Goal: Task Accomplishment & Management: Use online tool/utility

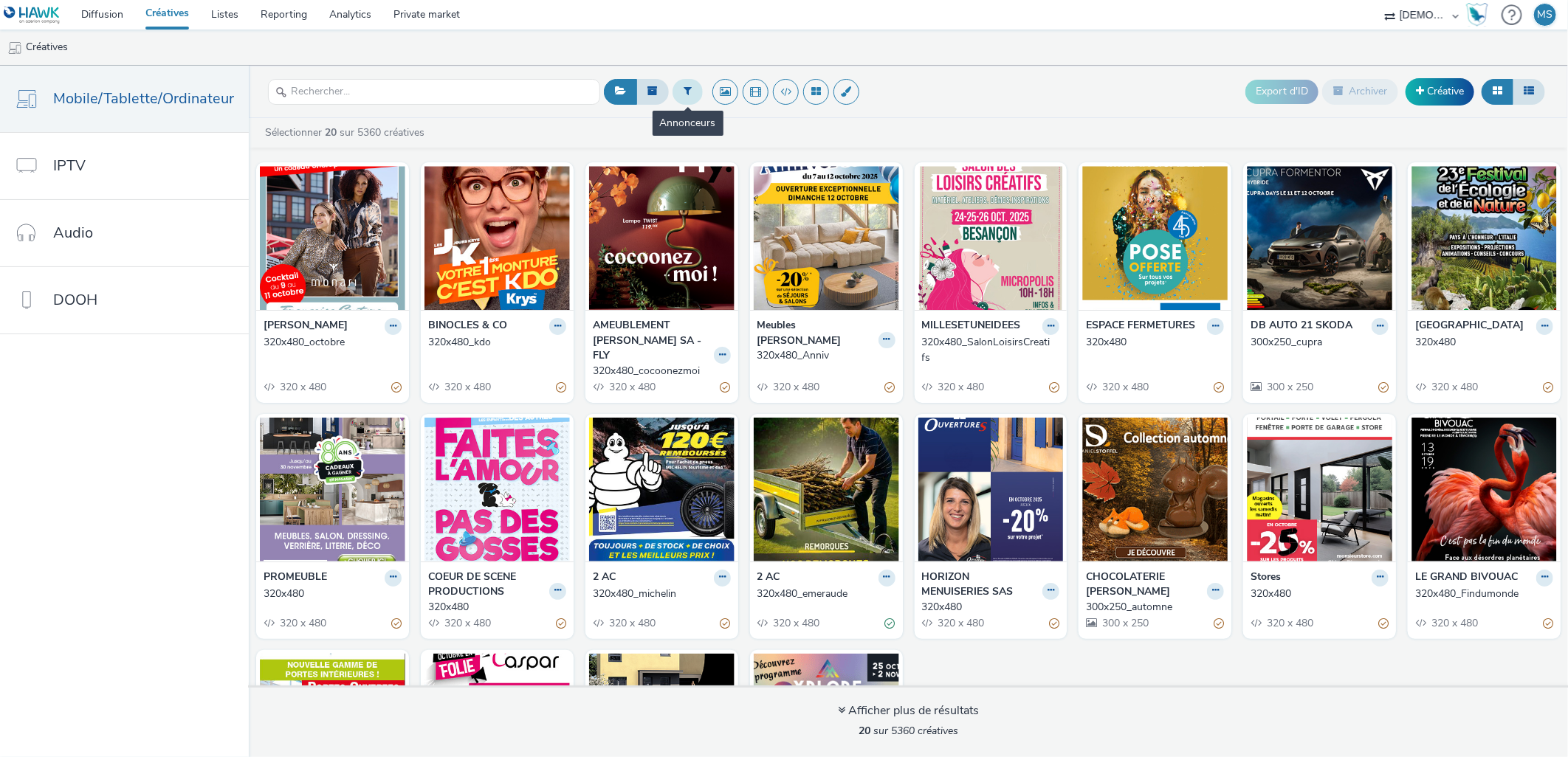
click at [680, 80] on button at bounding box center [688, 91] width 30 height 25
click at [760, 102] on div "Sélectionner un annonceur..." at bounding box center [776, 92] width 148 height 24
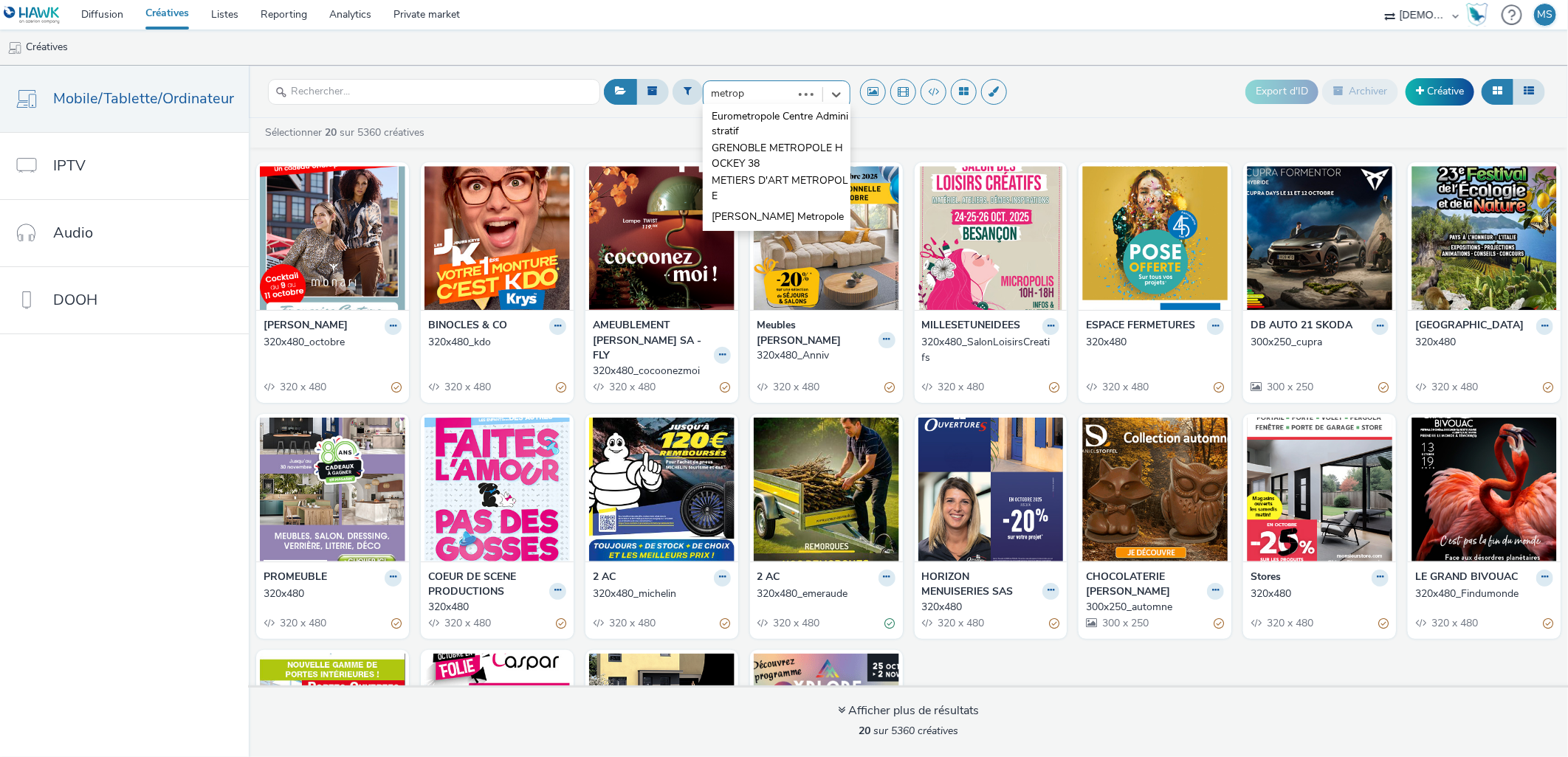
type input "metropo"
click at [769, 157] on span "GRENOBLE METROPOLE HOCKEY 38" at bounding box center [781, 156] width 139 height 30
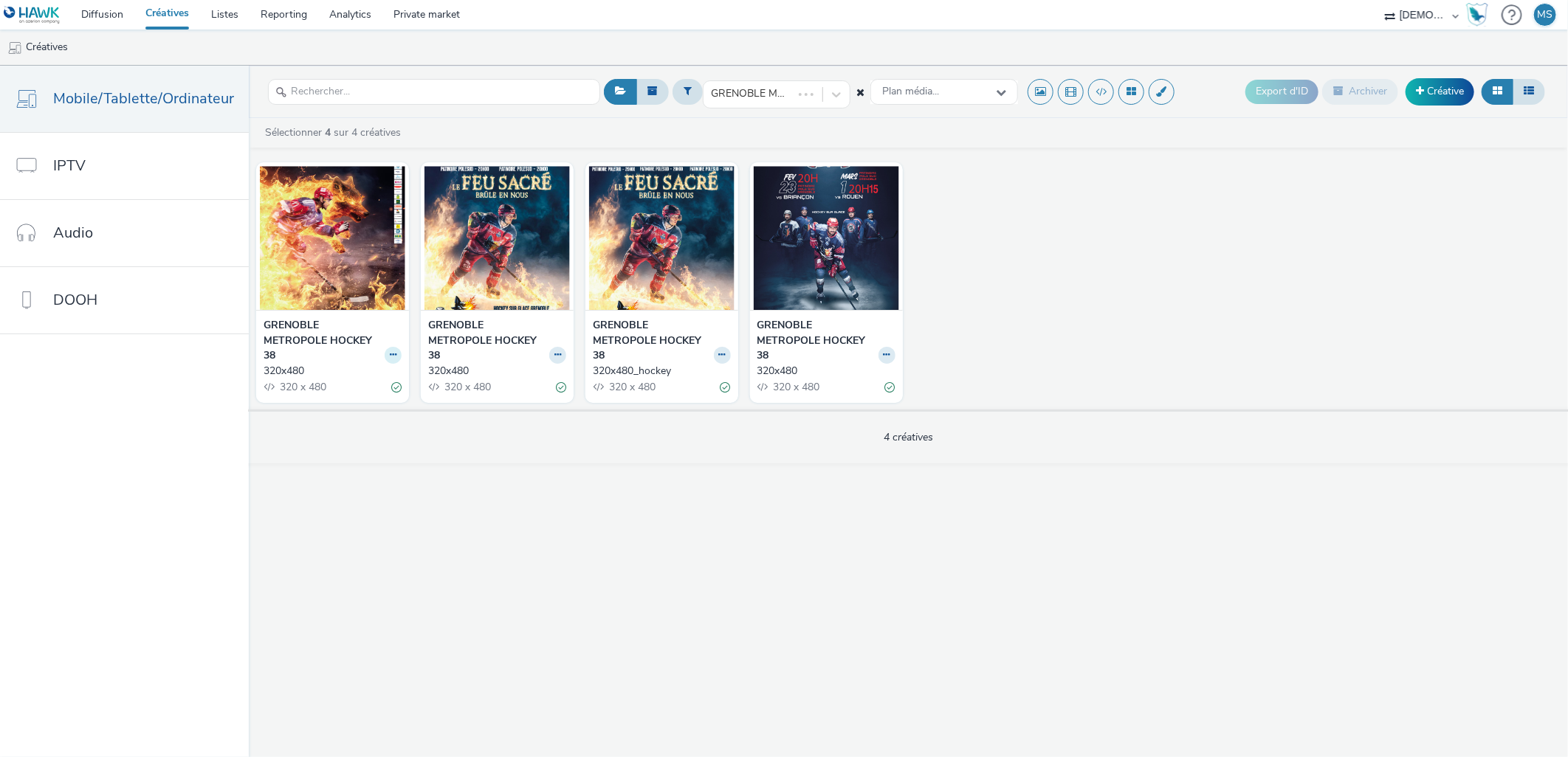
click at [390, 352] on icon at bounding box center [392, 355] width 7 height 9
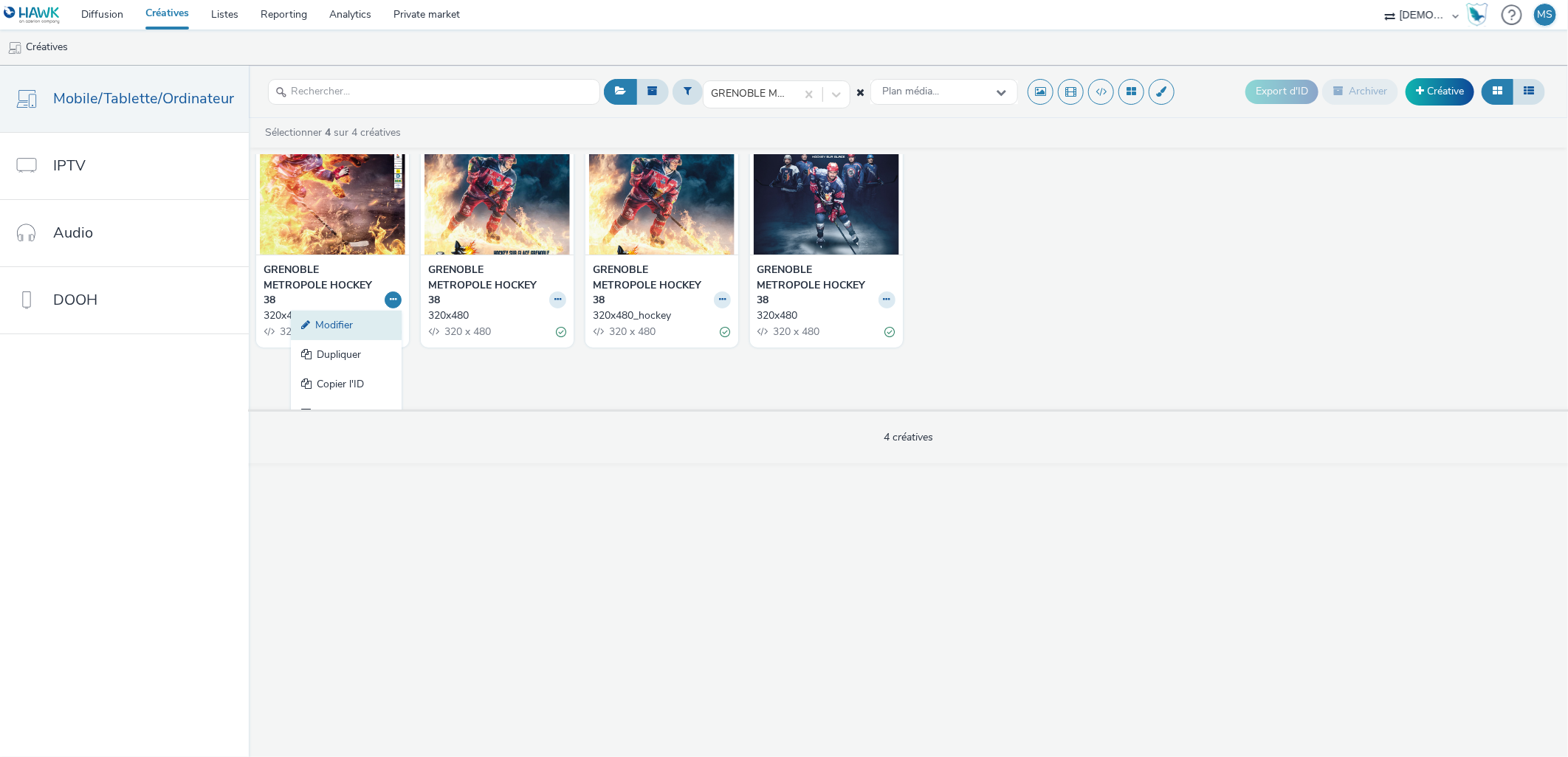
scroll to position [75, 0]
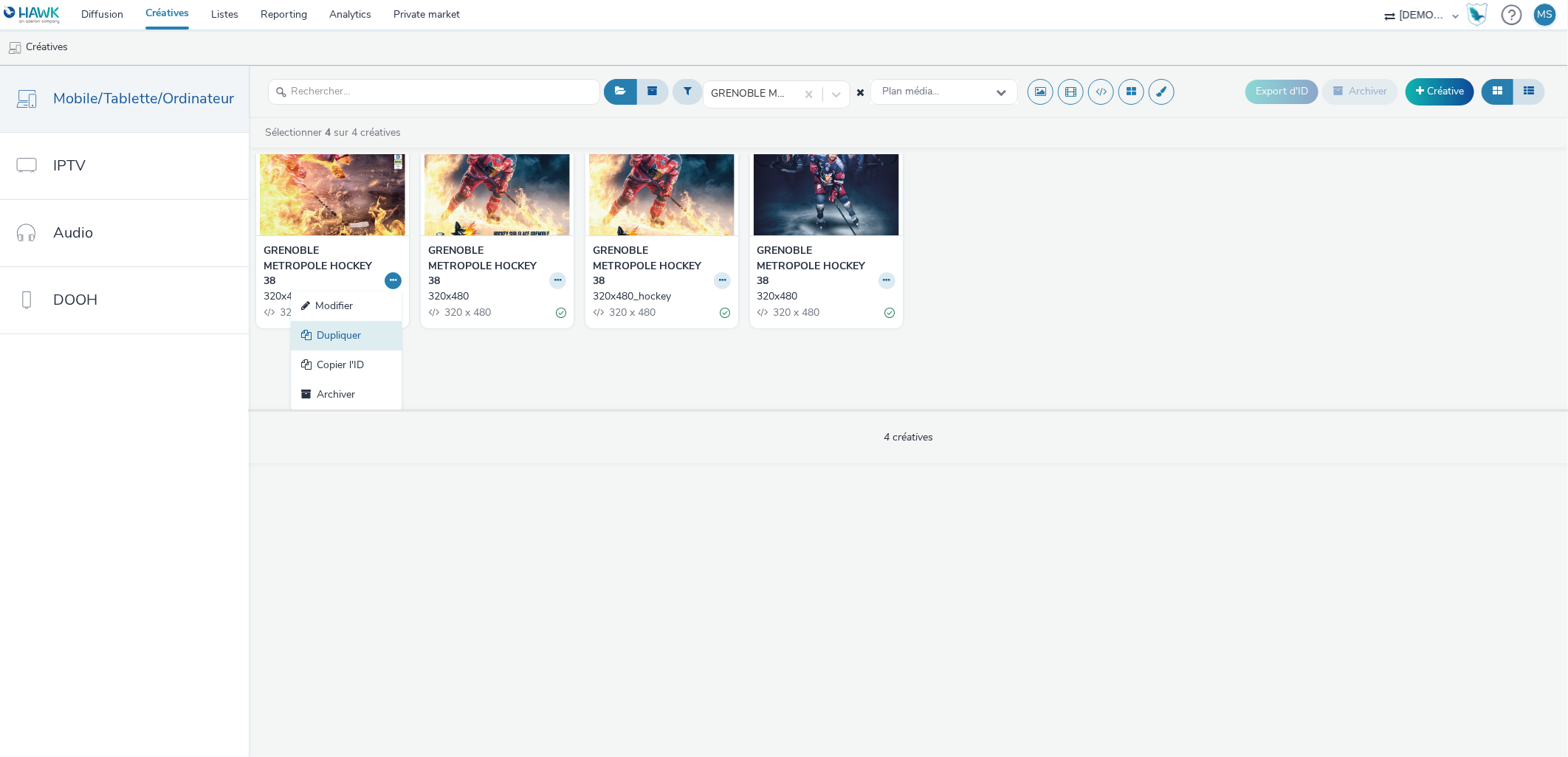
click at [344, 339] on link "Dupliquer" at bounding box center [346, 336] width 110 height 30
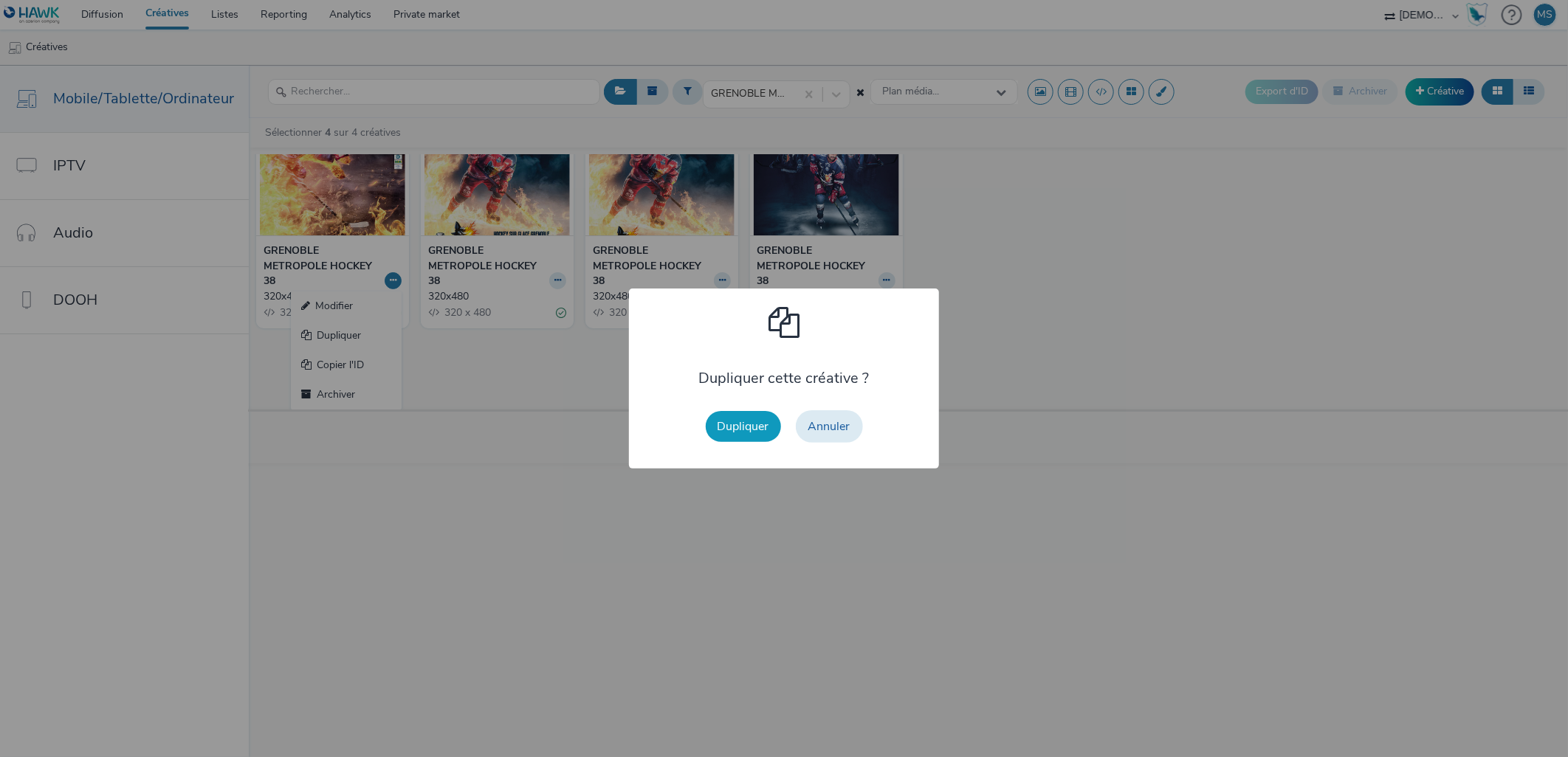
click at [736, 415] on button "Dupliquer" at bounding box center [743, 426] width 76 height 31
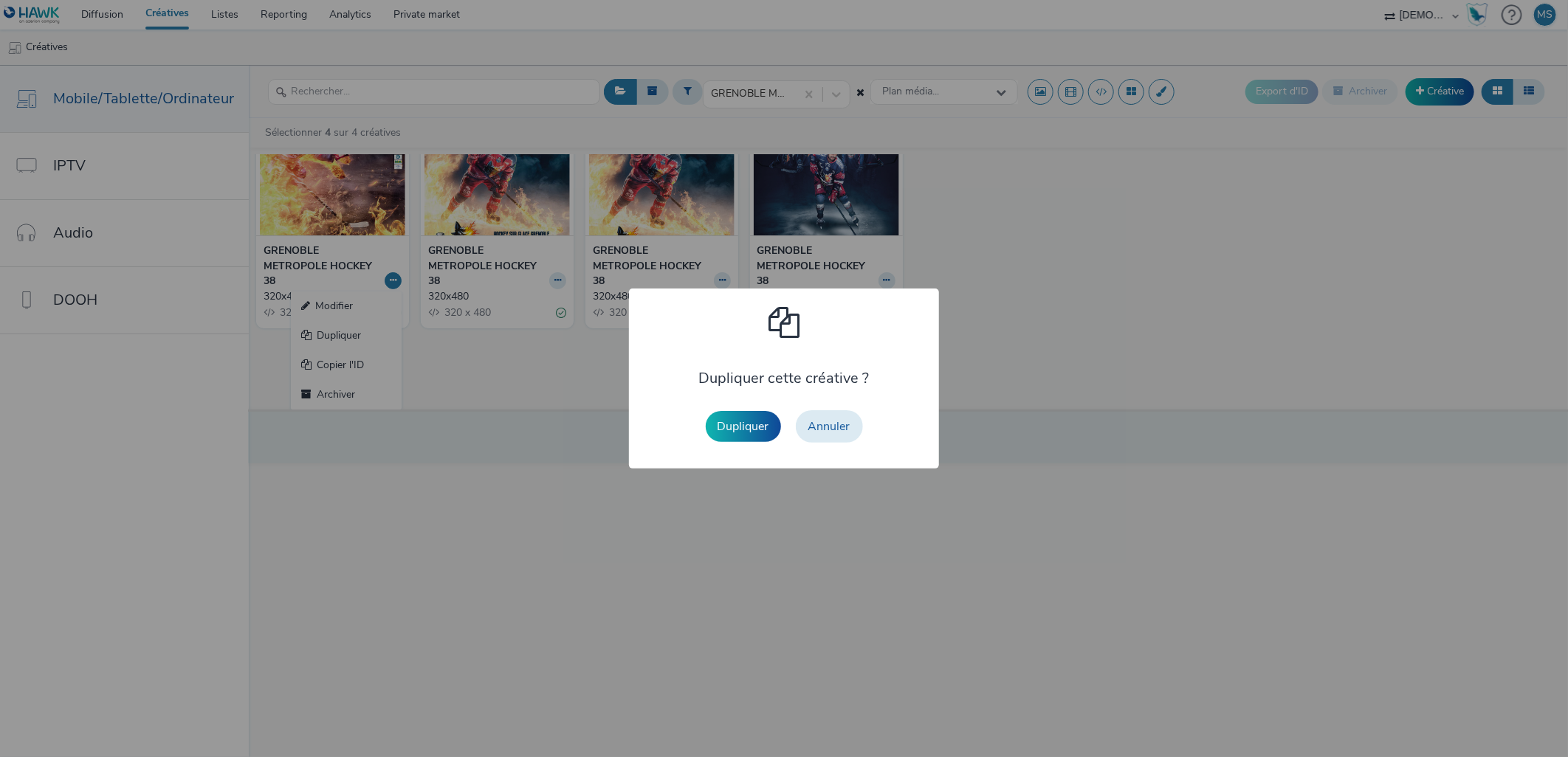
scroll to position [0, 0]
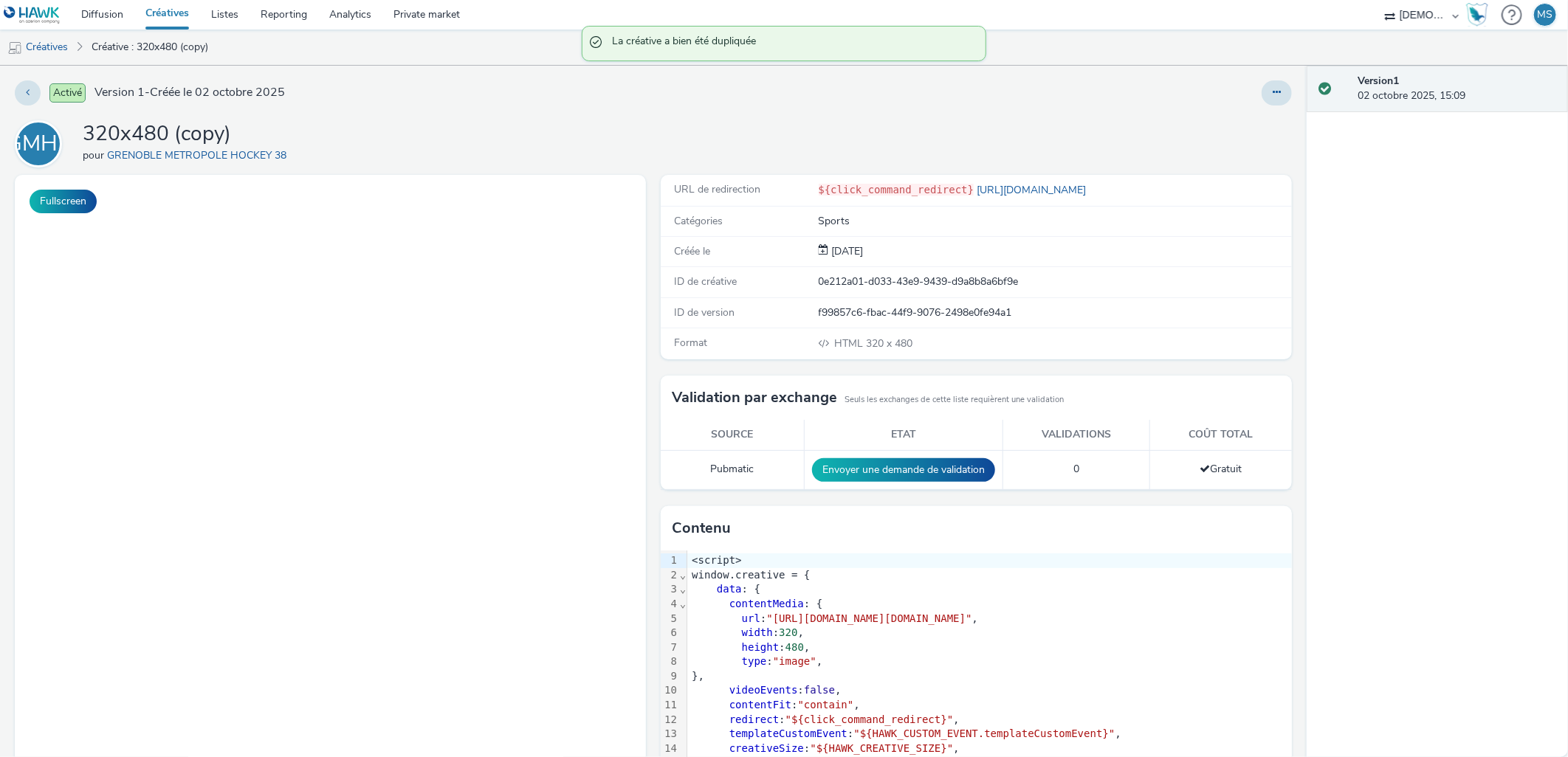
click at [1240, 86] on div at bounding box center [1036, 92] width 511 height 25
click at [1262, 90] on button at bounding box center [1277, 92] width 30 height 25
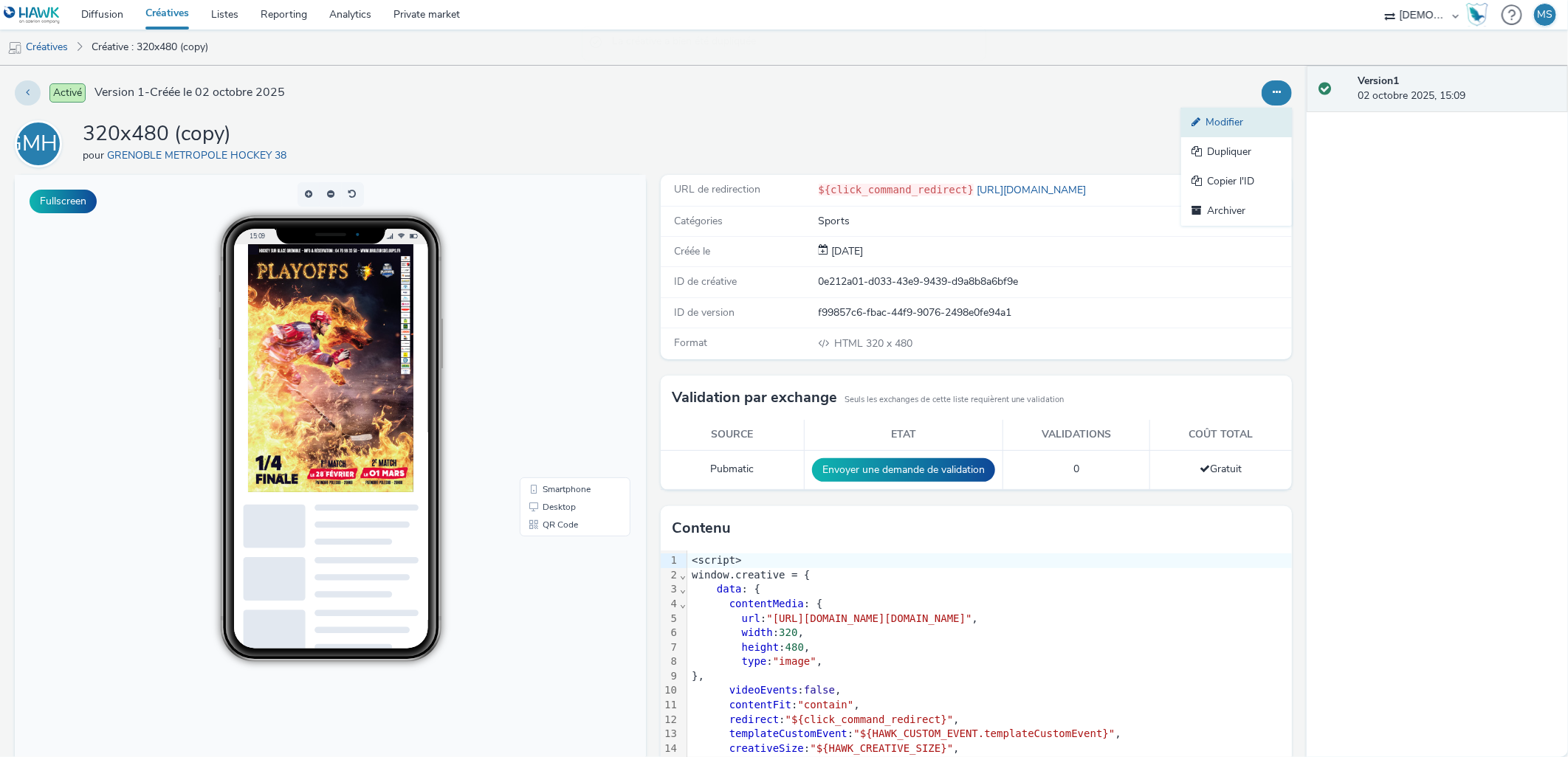
click at [1255, 124] on link "Modifier" at bounding box center [1236, 122] width 110 height 30
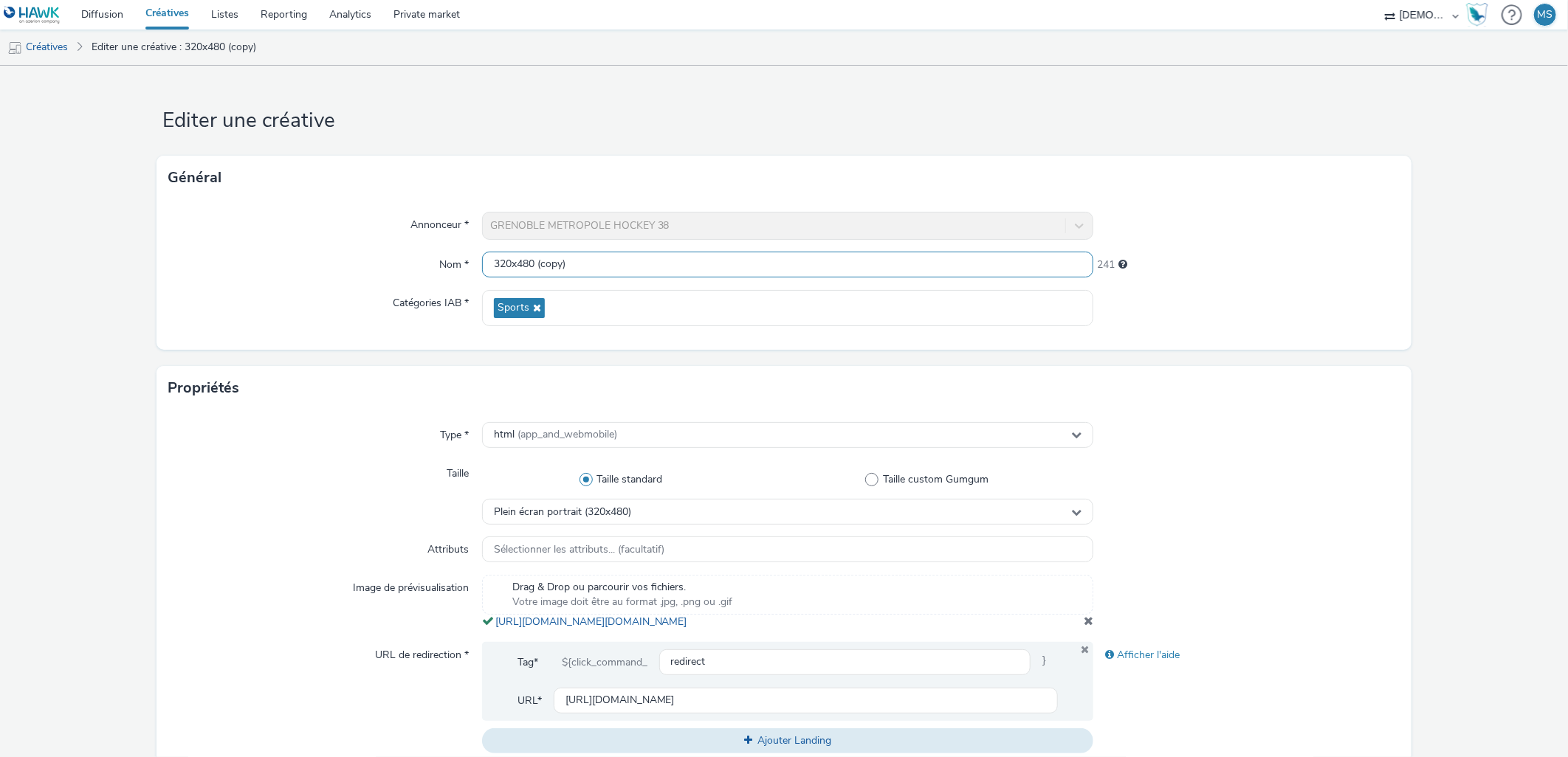
scroll to position [1, 0]
drag, startPoint x: 688, startPoint y: 270, endPoint x: 532, endPoint y: 271, distance: 156.0
click at [532, 271] on input "320x480 (copy)" at bounding box center [788, 264] width 612 height 26
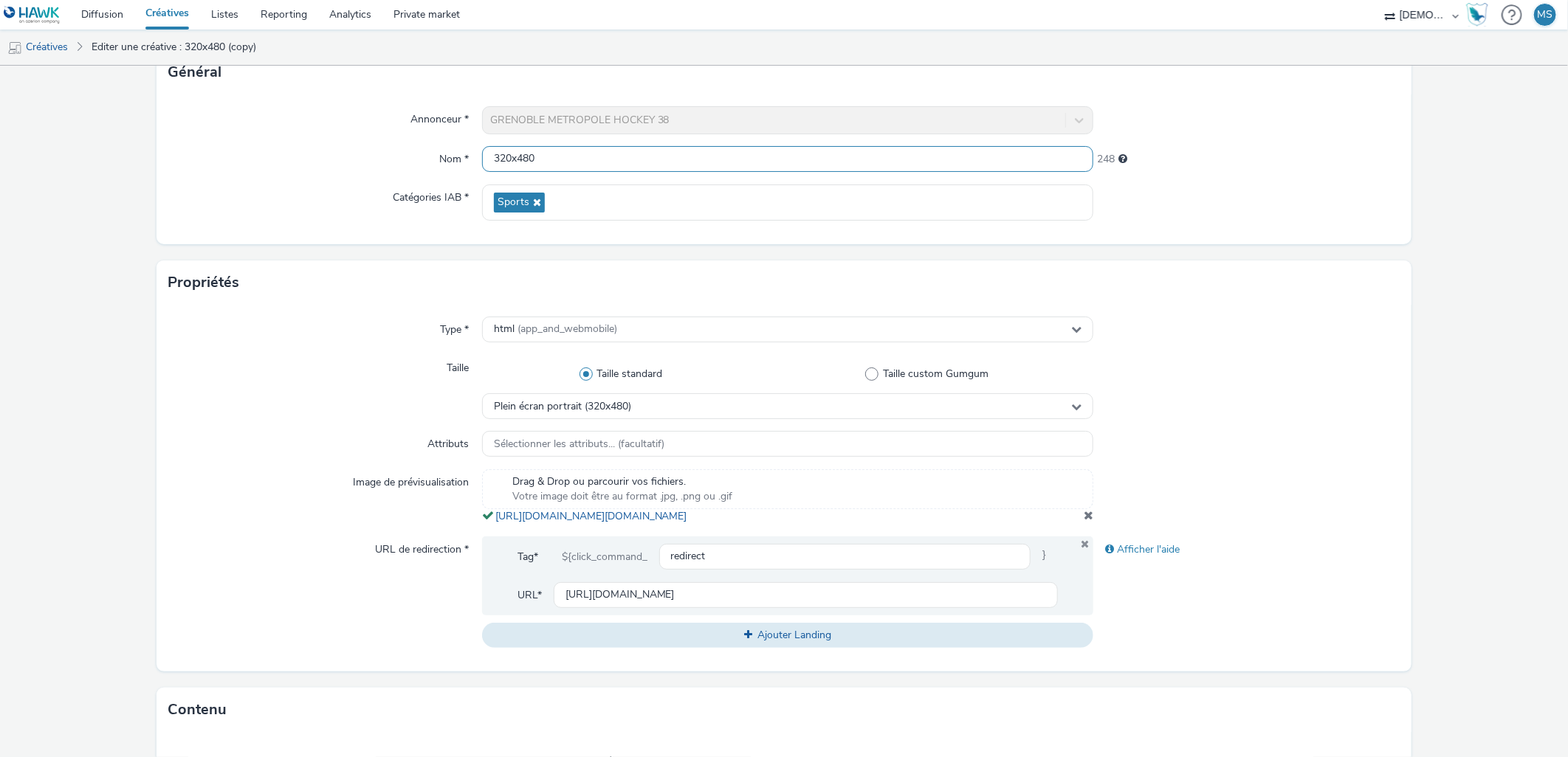
scroll to position [245, 0]
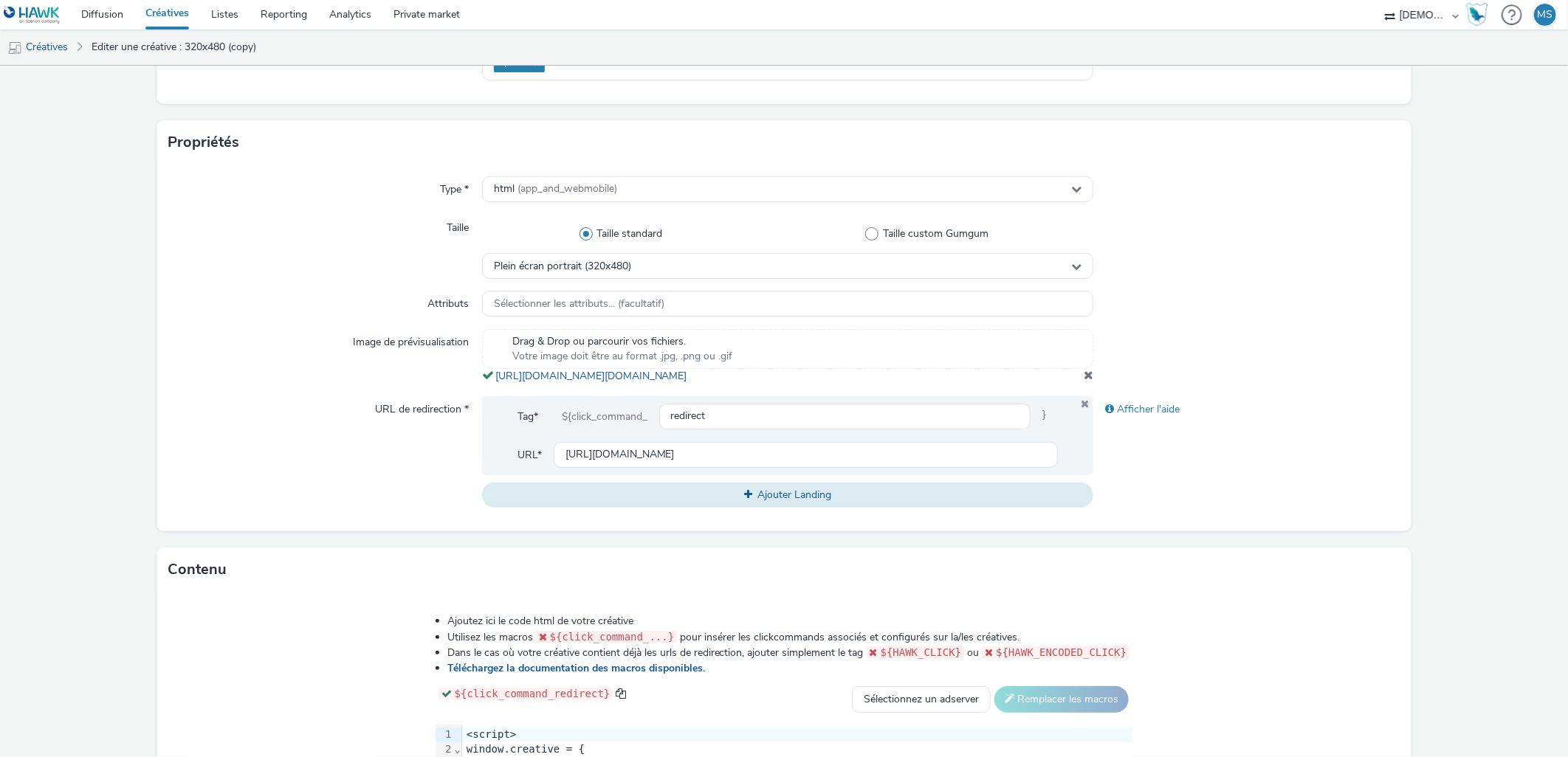
type input "320x480"
click at [624, 458] on input "[URL][DOMAIN_NAME]" at bounding box center [806, 455] width 505 height 26
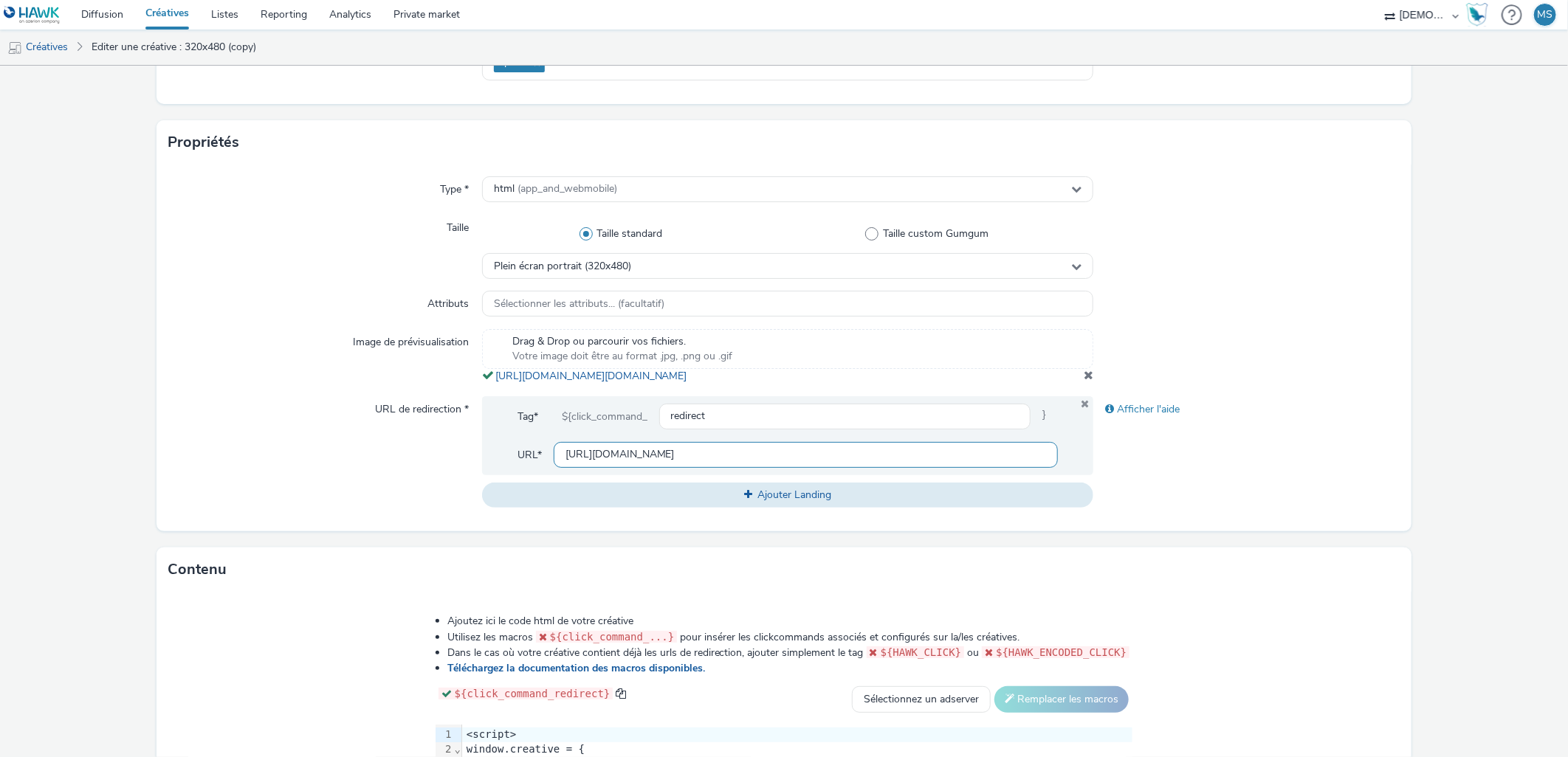
paste input "fr?utm_source=LDL&utm_campaign=472345300&utm_medium=PA1_320_480&isBco=false"
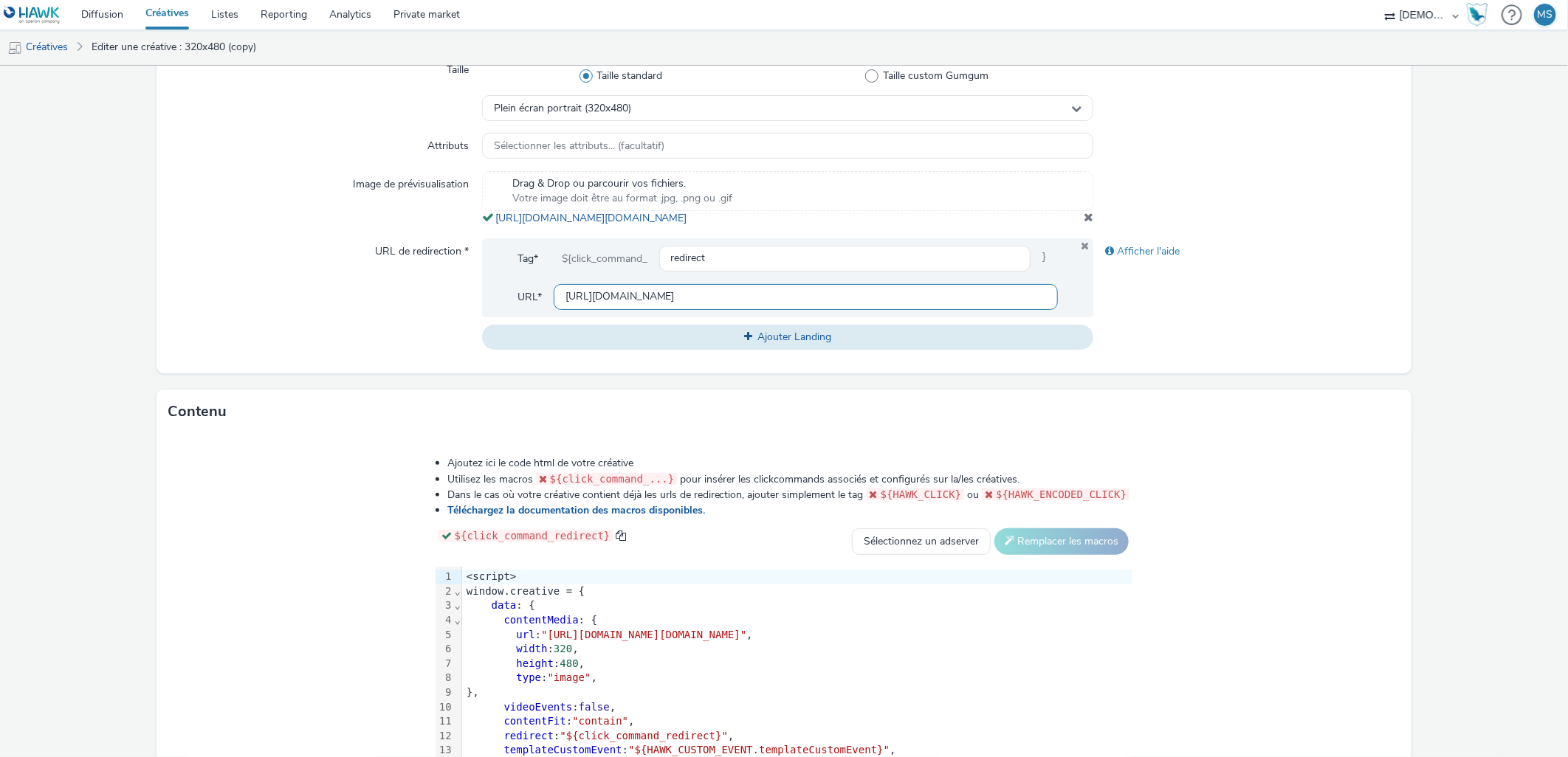
scroll to position [544, 0]
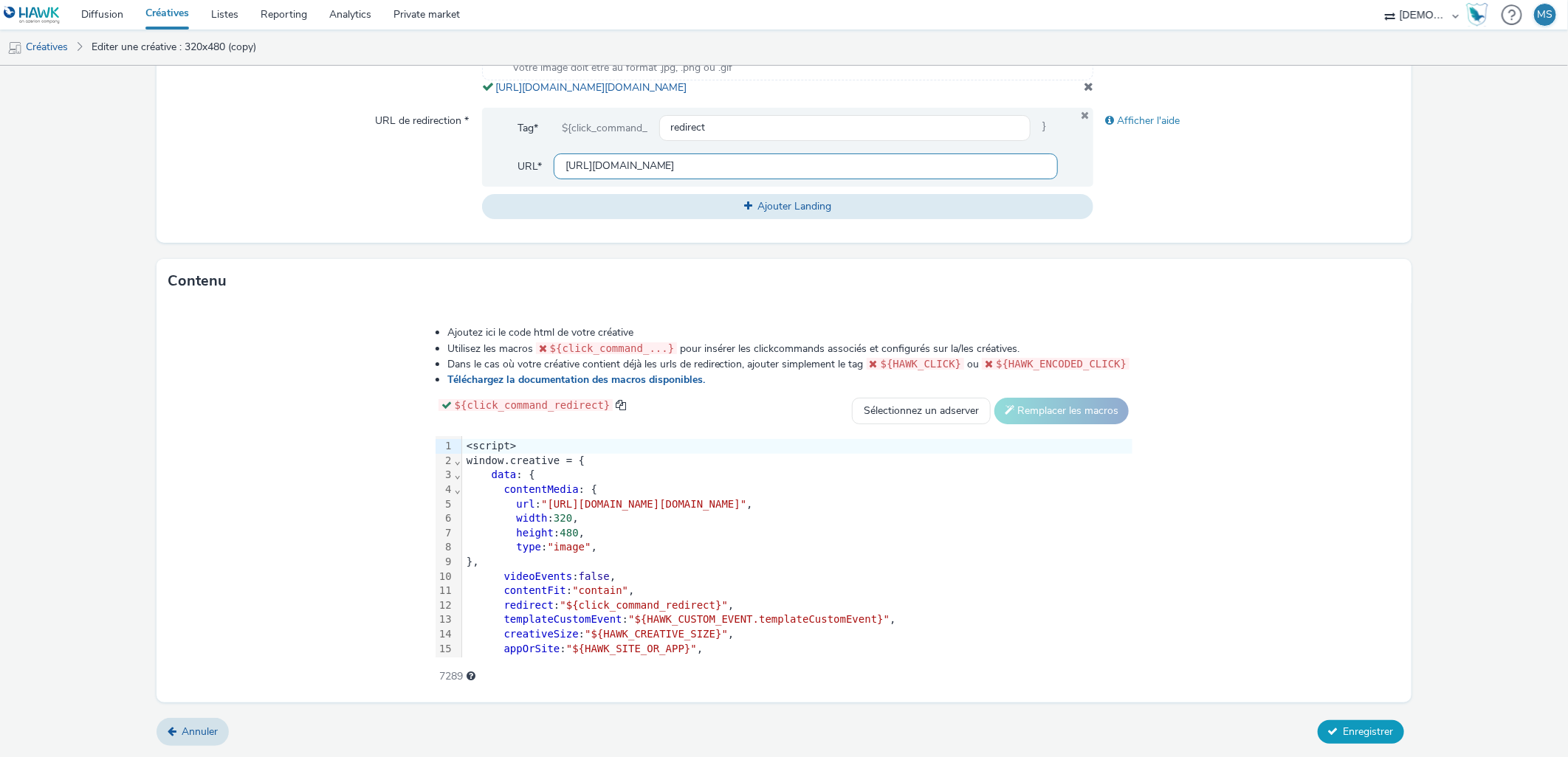
type input "[URL][DOMAIN_NAME]"
click at [1343, 731] on span "Enregistrer" at bounding box center [1368, 732] width 51 height 14
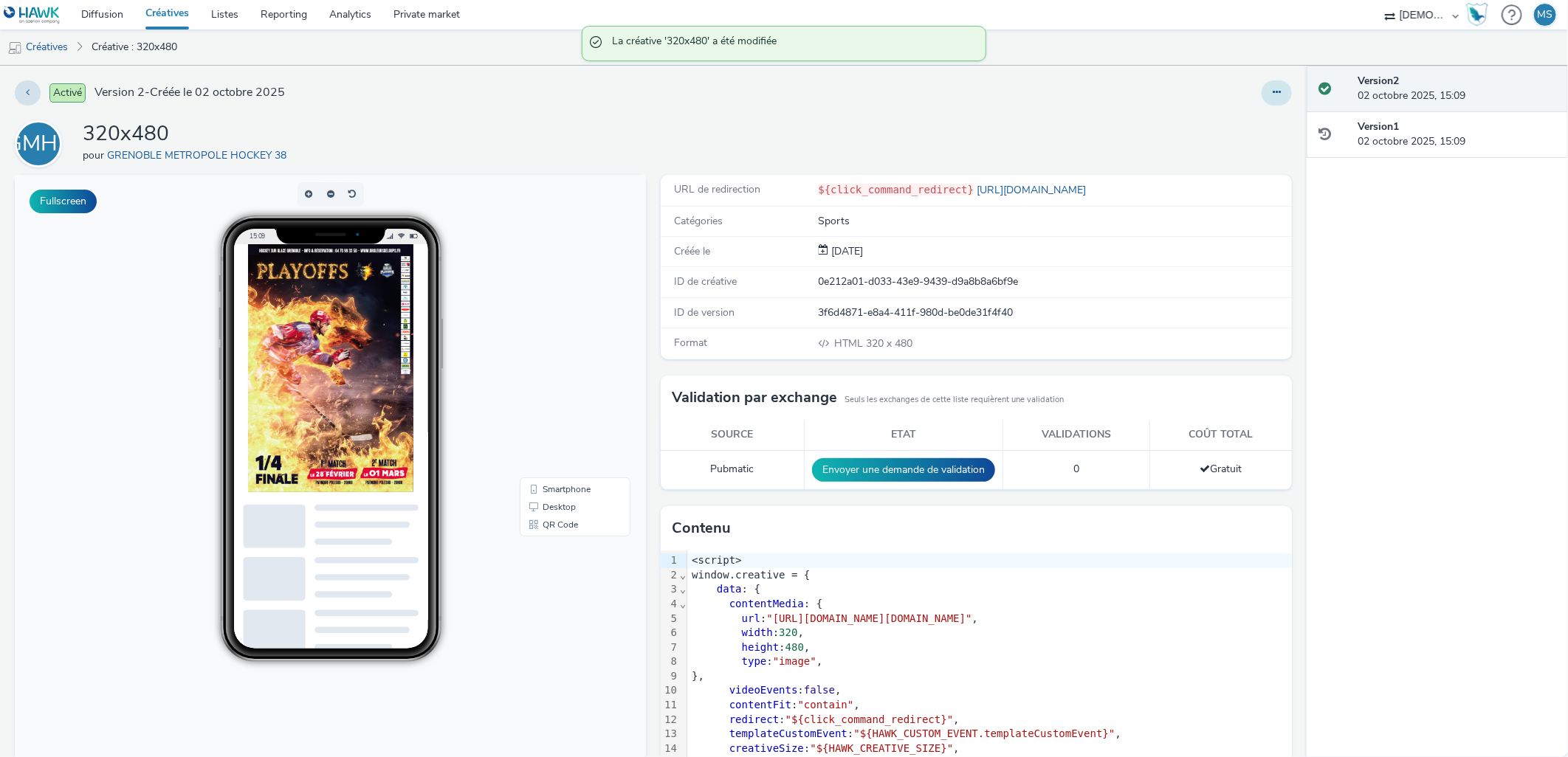
click at [1273, 93] on icon at bounding box center [1277, 92] width 8 height 10
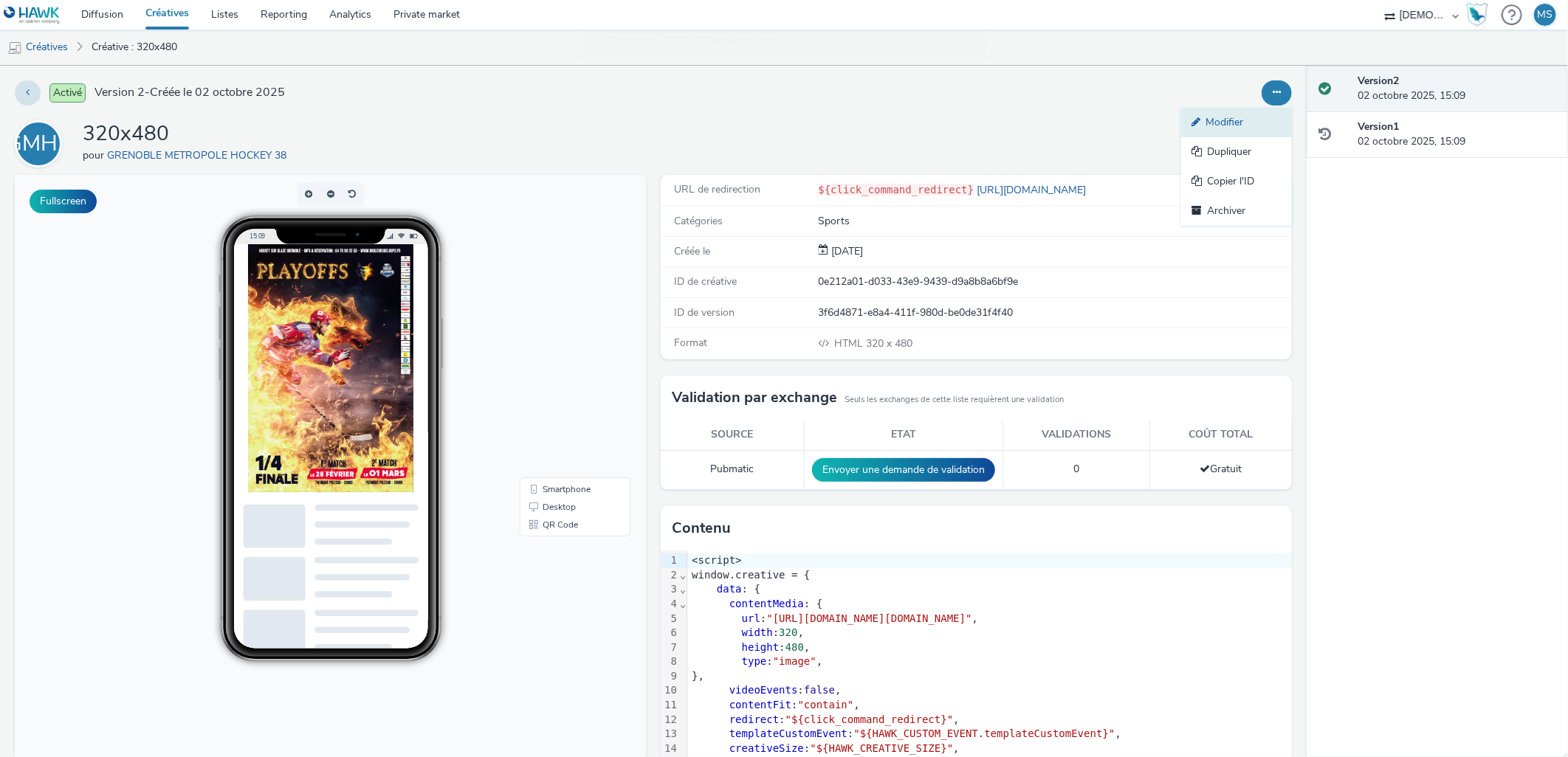
click at [1268, 112] on link "Modifier" at bounding box center [1236, 122] width 110 height 30
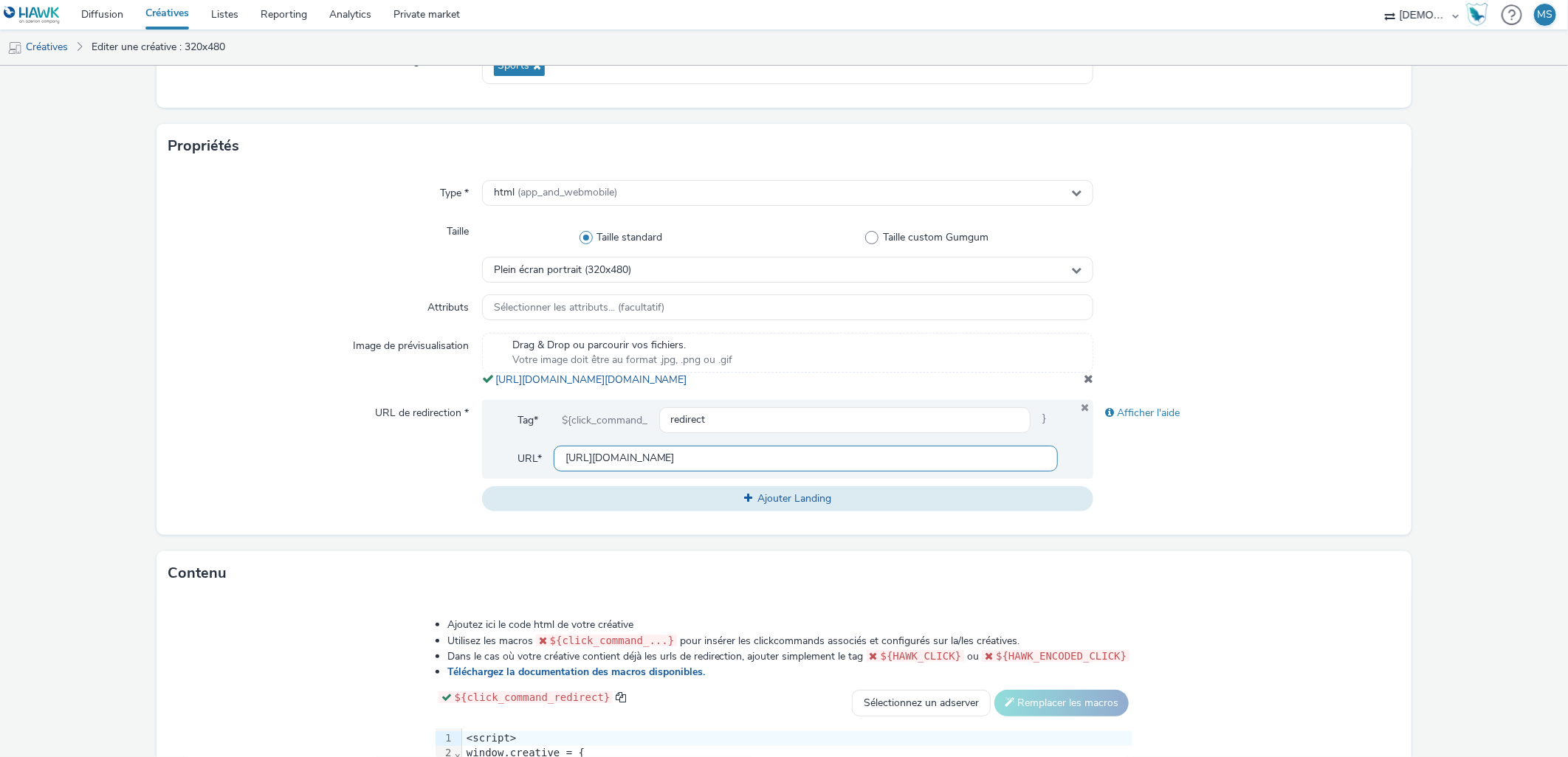
scroll to position [245, 0]
drag, startPoint x: 723, startPoint y: 382, endPoint x: 587, endPoint y: 388, distance: 136.1
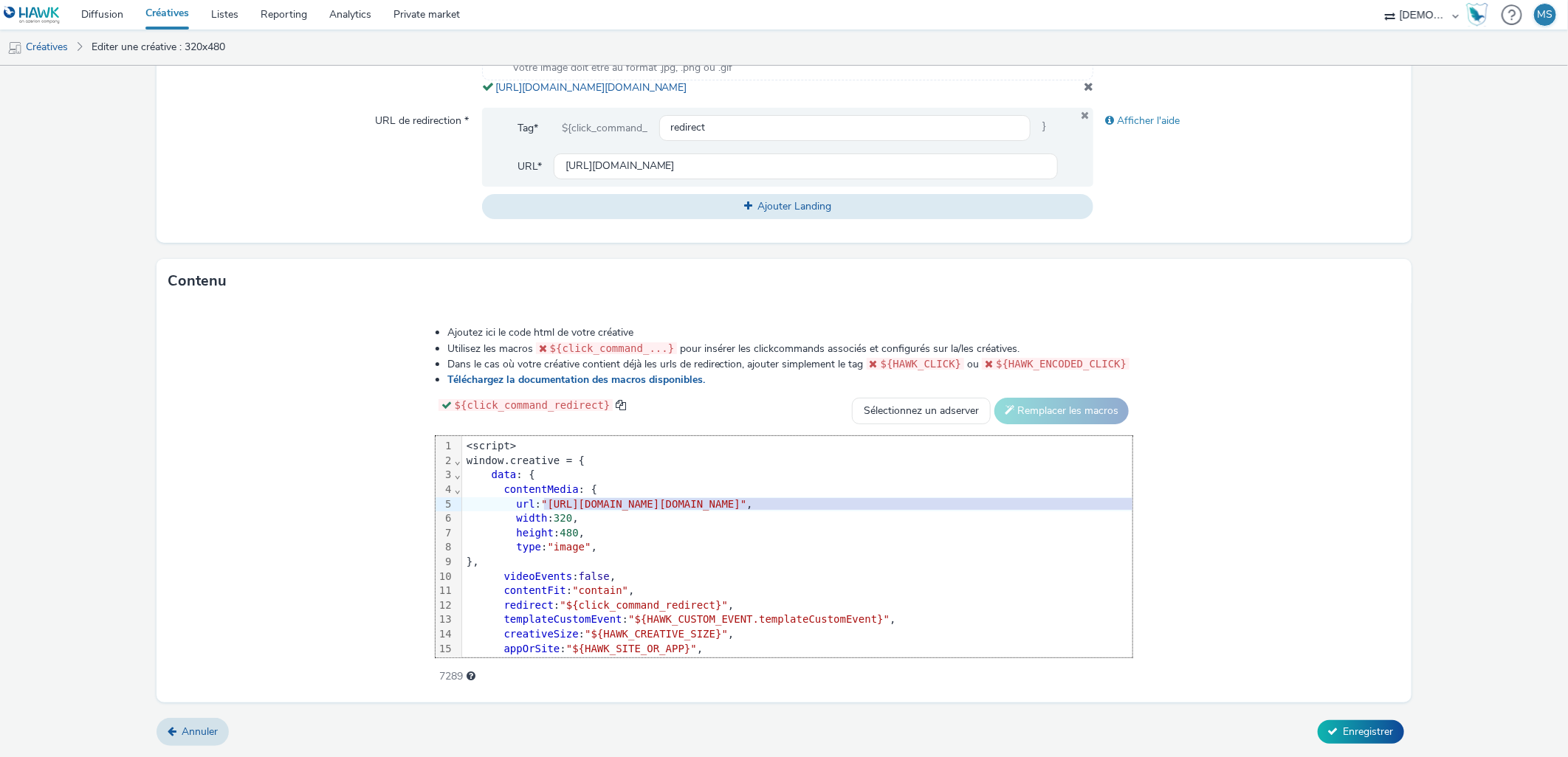
drag, startPoint x: 369, startPoint y: 507, endPoint x: 1271, endPoint y: 503, distance: 902.0
click at [746, 503] on span ""[URL][DOMAIN_NAME][DOMAIN_NAME]"" at bounding box center [644, 505] width 206 height 12
click at [1384, 742] on button "Enregistrer" at bounding box center [1360, 732] width 86 height 24
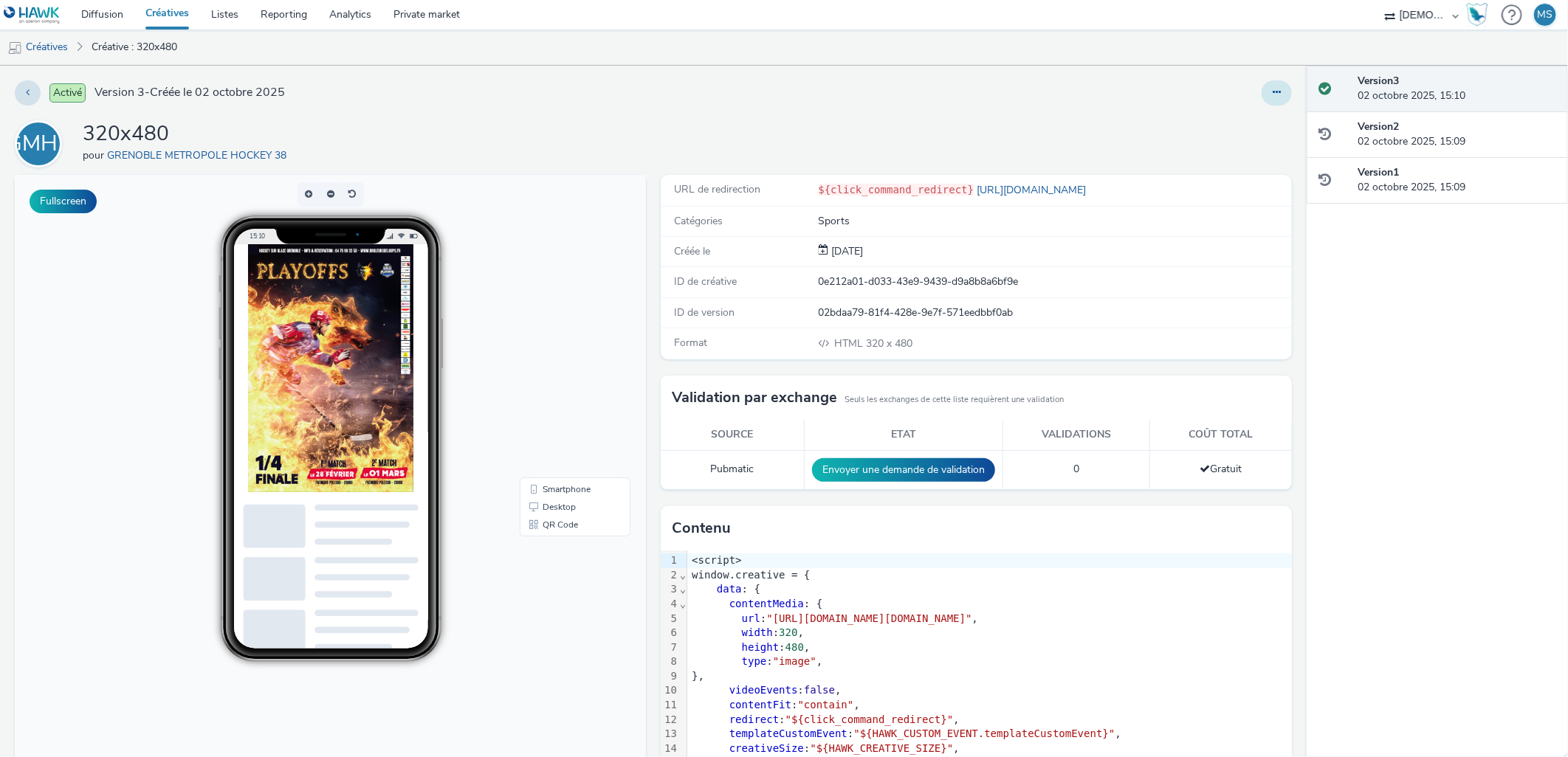
click at [1271, 93] on button at bounding box center [1277, 92] width 30 height 25
click at [1253, 119] on link "Modifier" at bounding box center [1236, 122] width 110 height 30
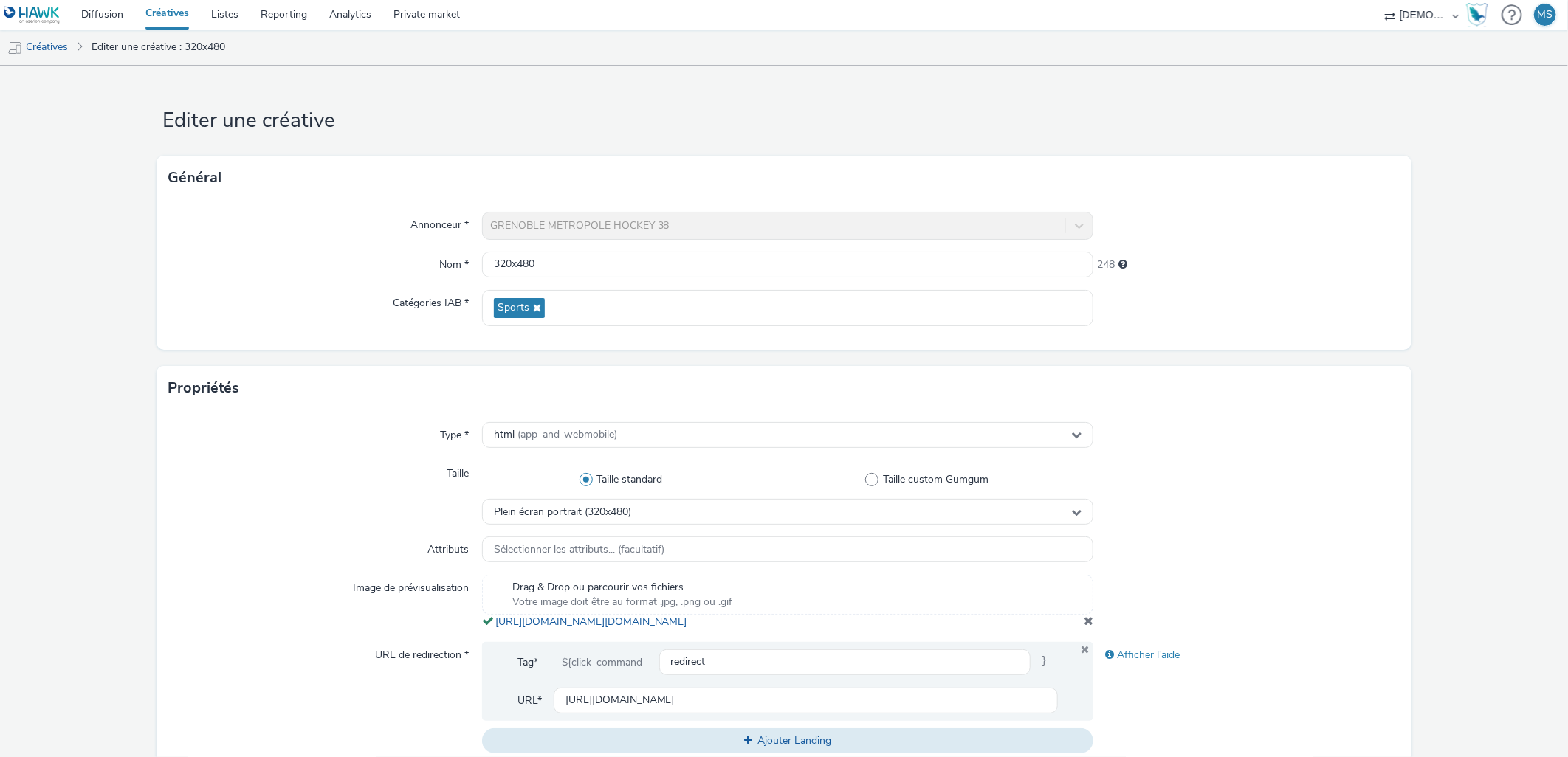
click at [1084, 627] on span at bounding box center [1089, 621] width 10 height 12
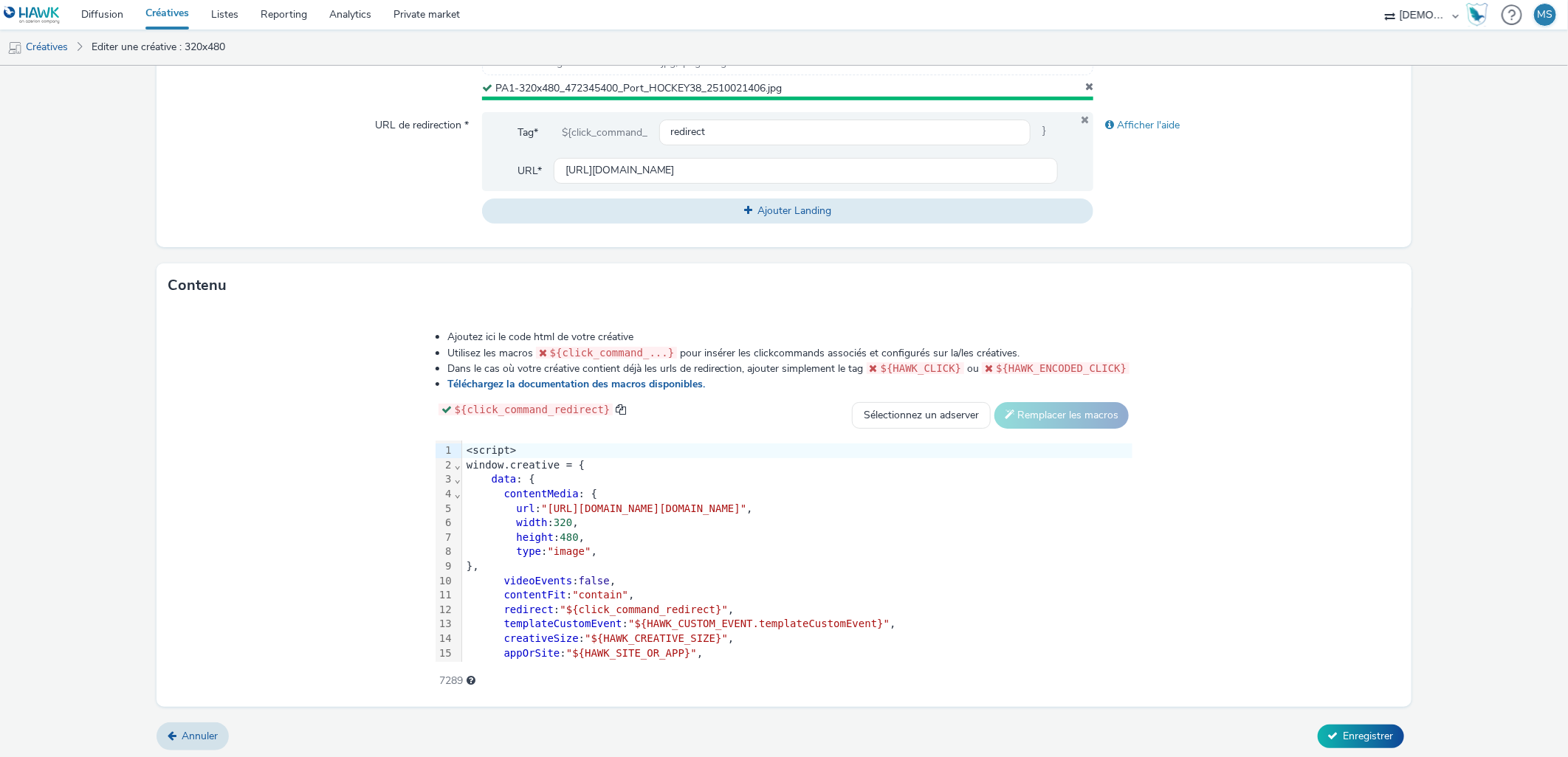
scroll to position [535, 0]
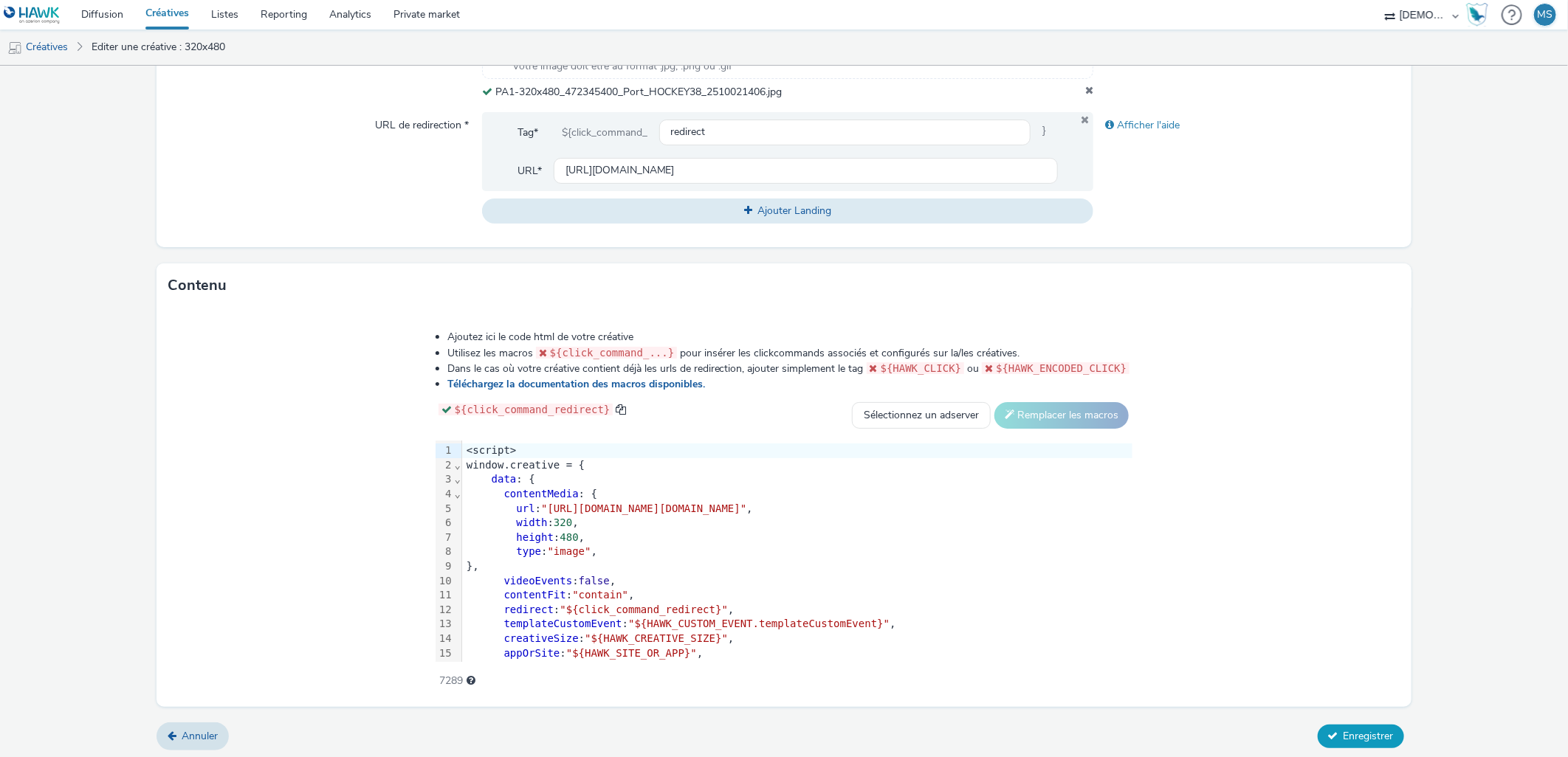
click at [1335, 725] on button "Enregistrer" at bounding box center [1360, 737] width 86 height 24
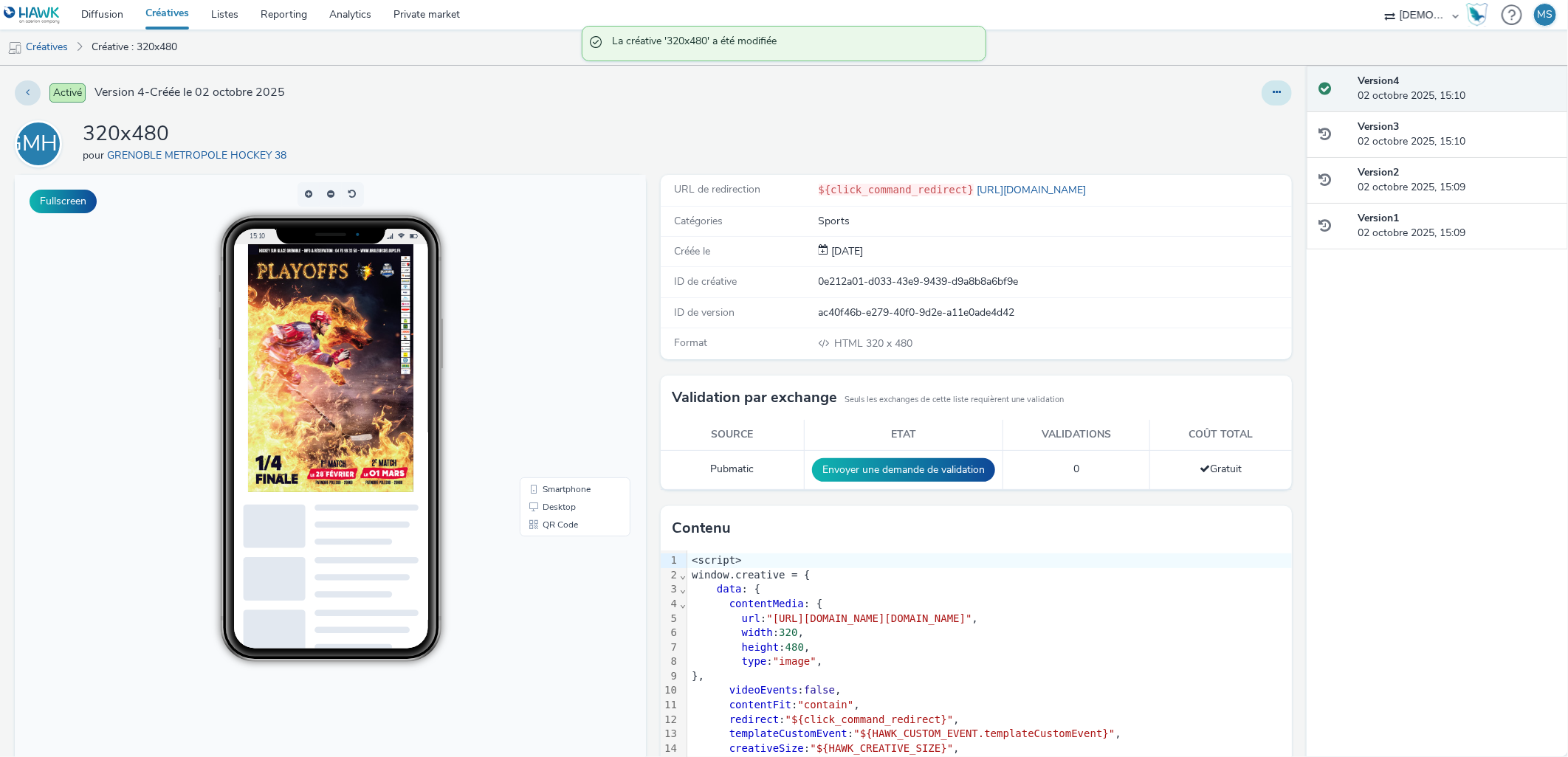
click at [1262, 85] on button at bounding box center [1277, 92] width 30 height 25
click at [1255, 116] on link "Modifier" at bounding box center [1236, 122] width 110 height 30
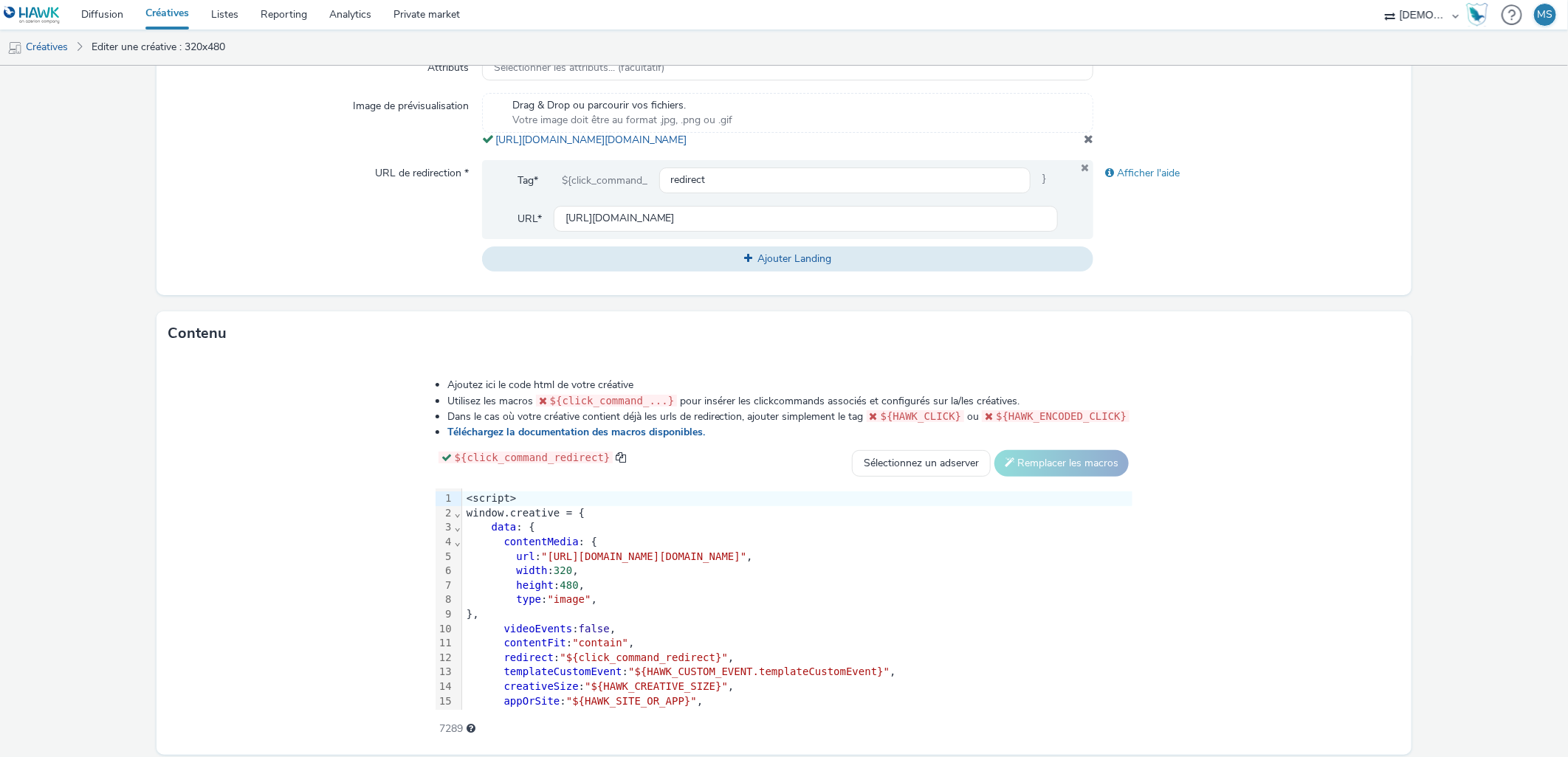
scroll to position [492, 0]
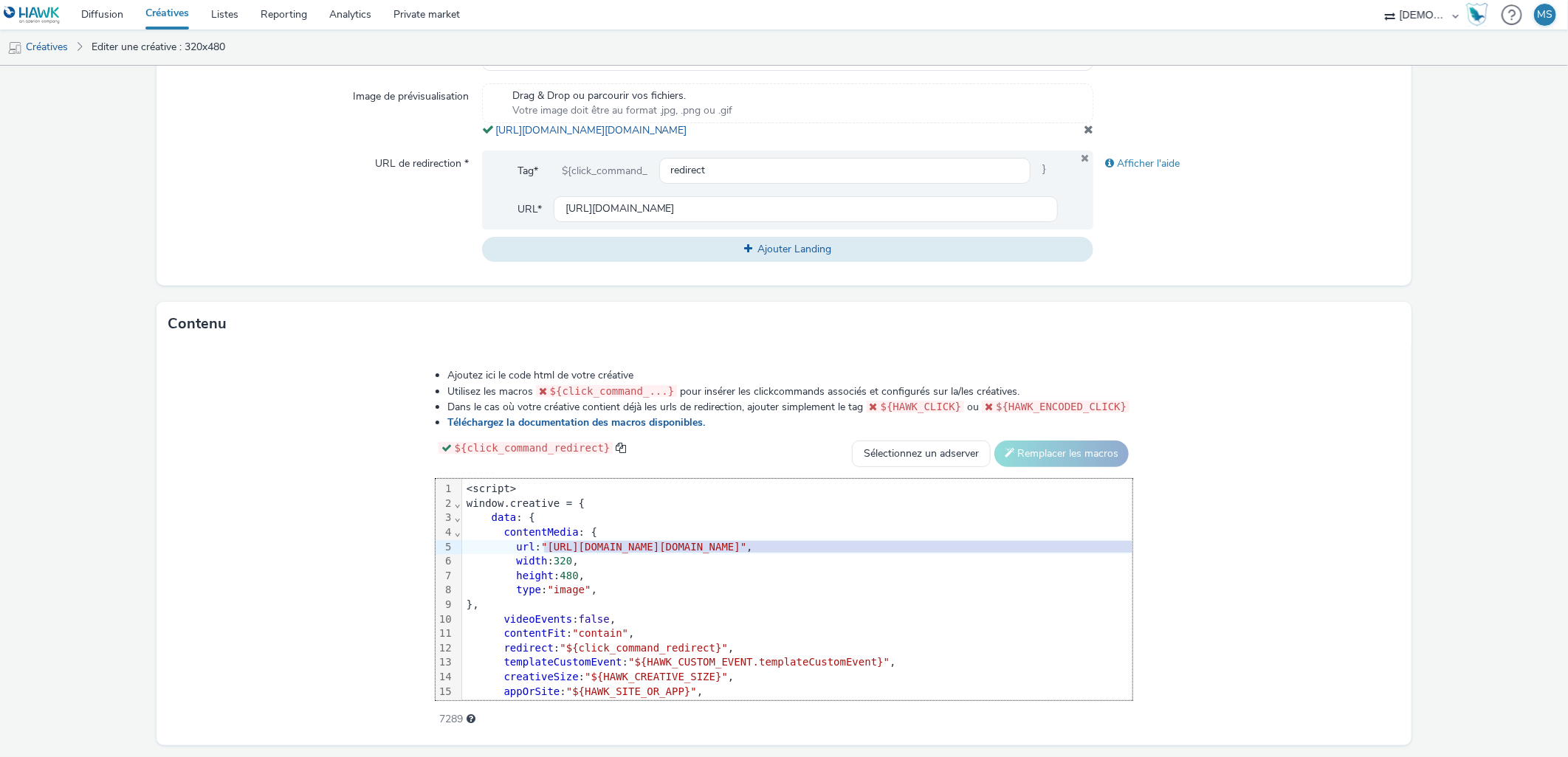
drag, startPoint x: 367, startPoint y: 557, endPoint x: 1274, endPoint y: 553, distance: 907.0
click at [746, 553] on span ""[URL][DOMAIN_NAME][DOMAIN_NAME]"" at bounding box center [644, 547] width 206 height 12
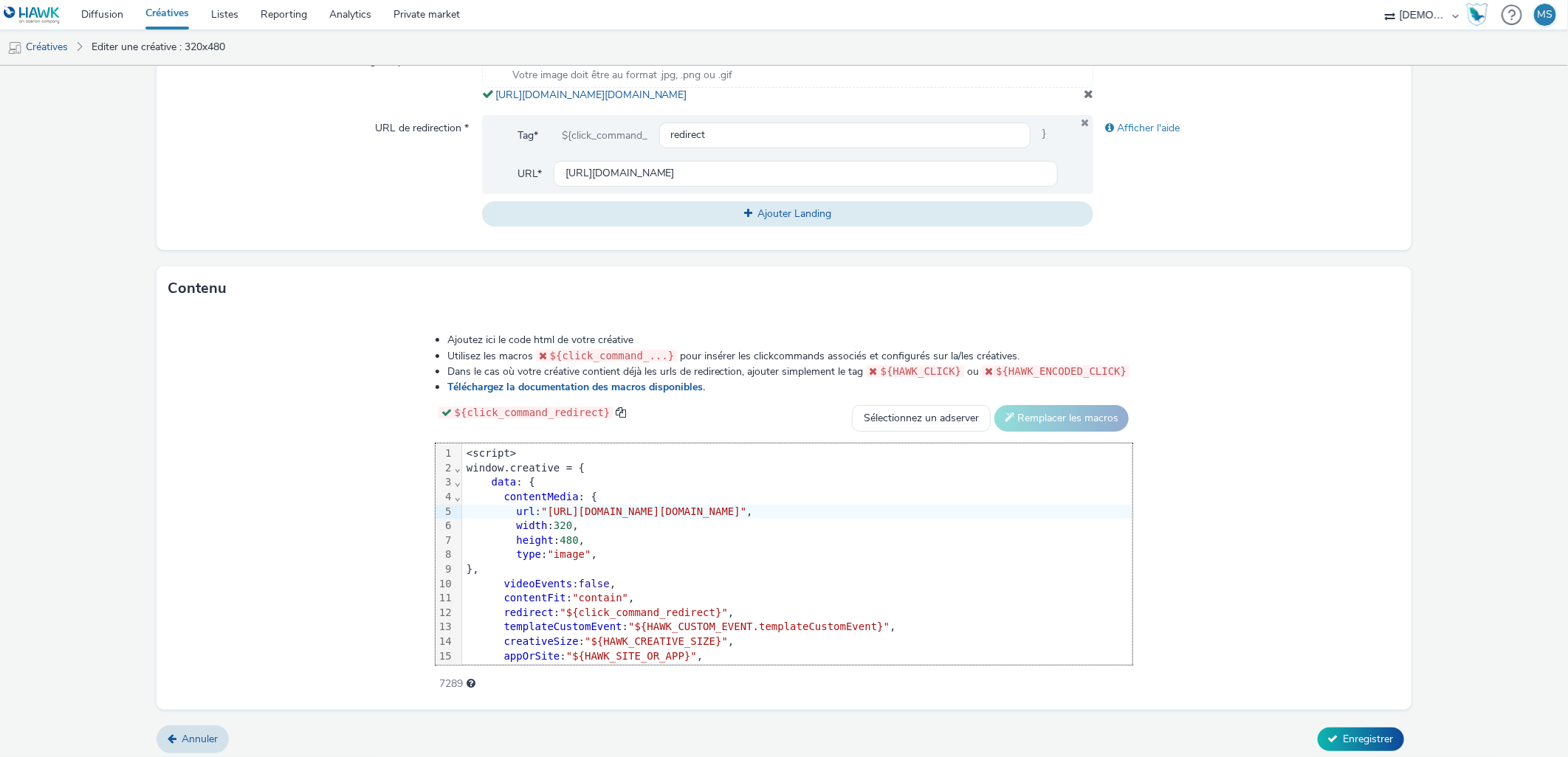
scroll to position [544, 0]
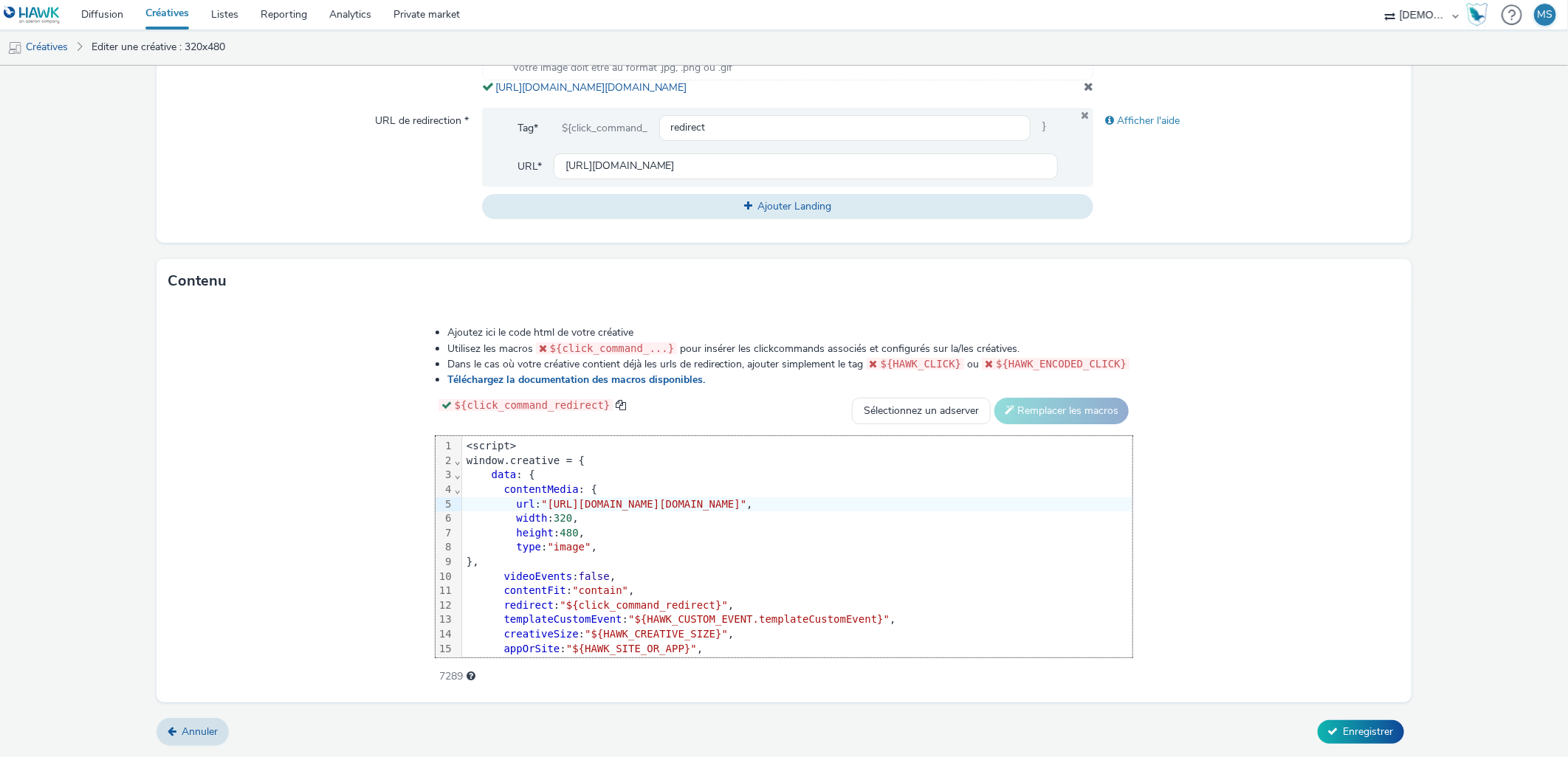
click at [1354, 750] on form "Editer une créative Général Annonceur * GRENOBLE METROPOLE HOCKEY 38 Nom * 320x…" at bounding box center [784, 144] width 1568 height 1226
click at [1354, 742] on button "Enregistrer" at bounding box center [1360, 732] width 86 height 24
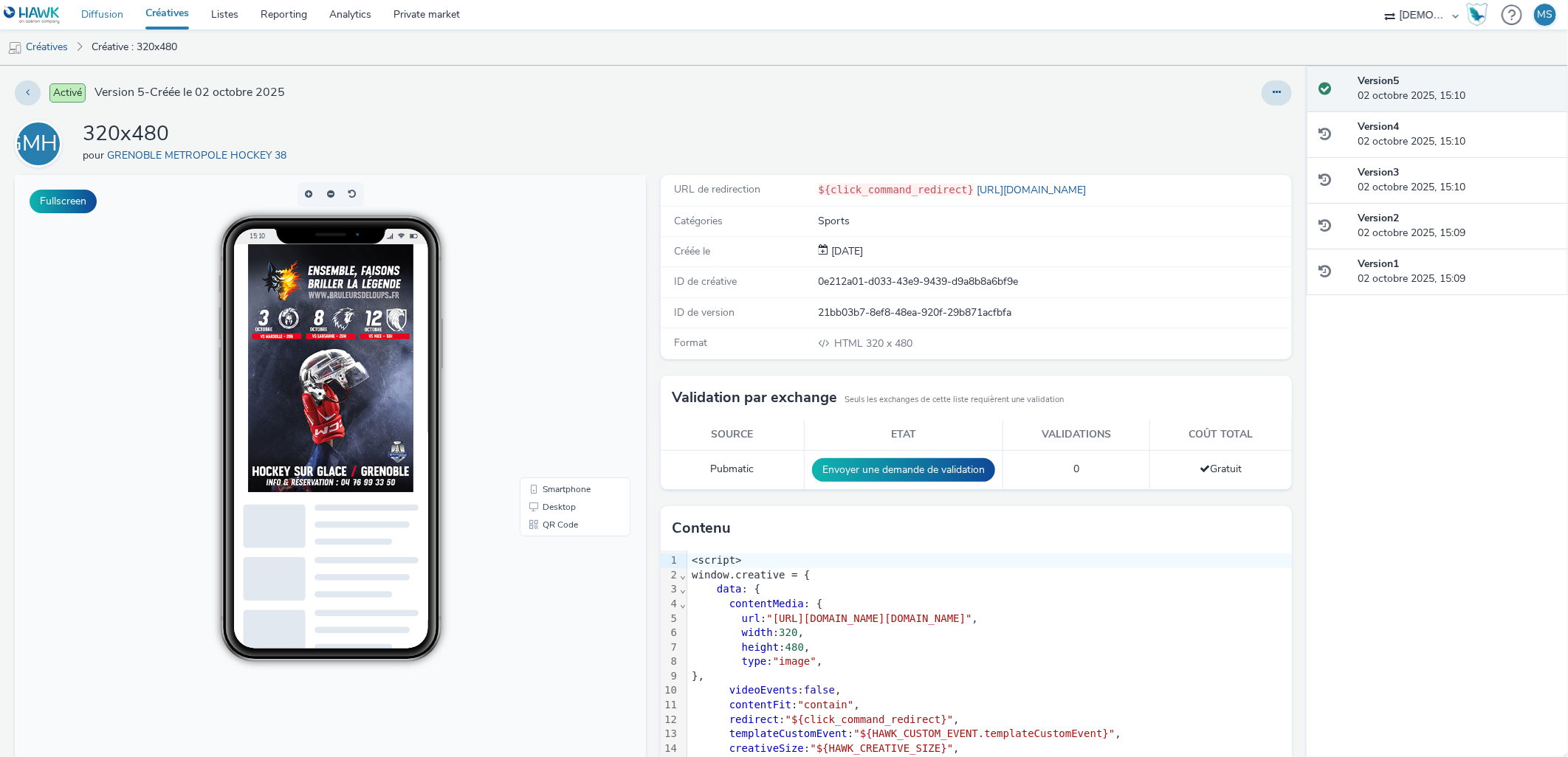
click at [92, 9] on link "Diffusion" at bounding box center [102, 15] width 65 height 30
